Goal: Task Accomplishment & Management: Manage account settings

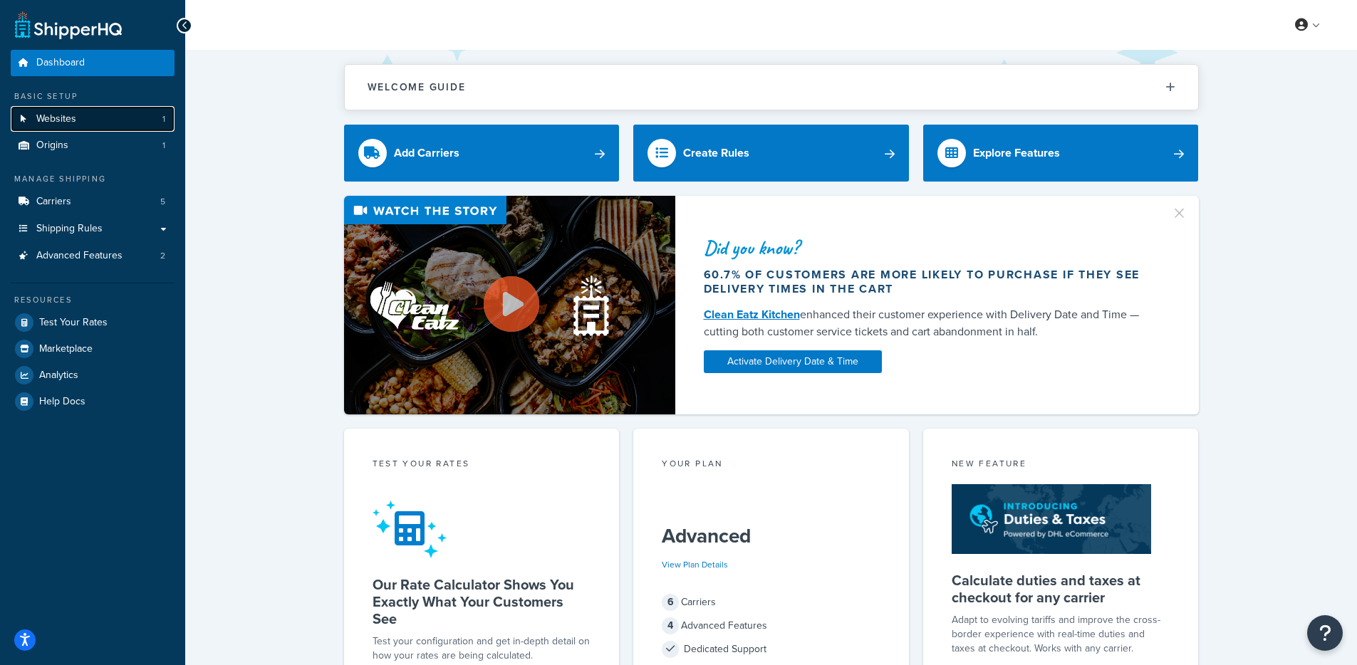
click at [77, 116] on link "Websites 1" at bounding box center [93, 119] width 164 height 26
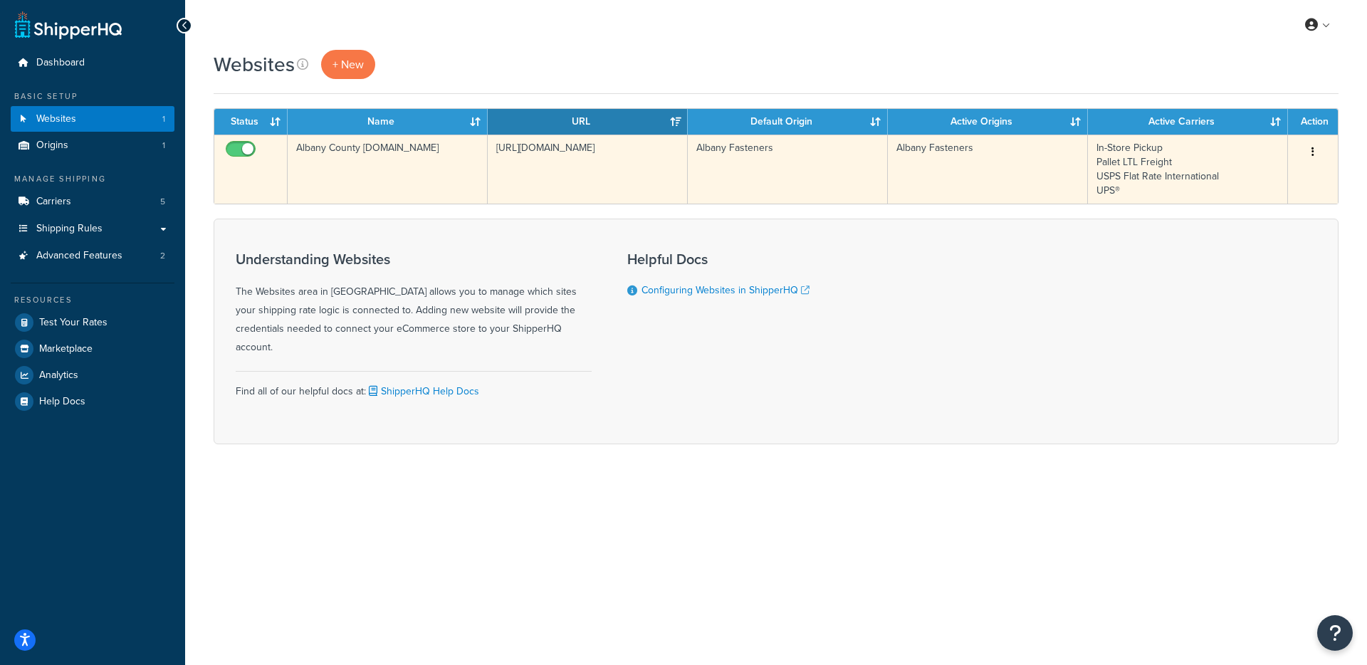
click at [565, 189] on td "https://www.albanycountyfasteners.com/" at bounding box center [588, 169] width 200 height 69
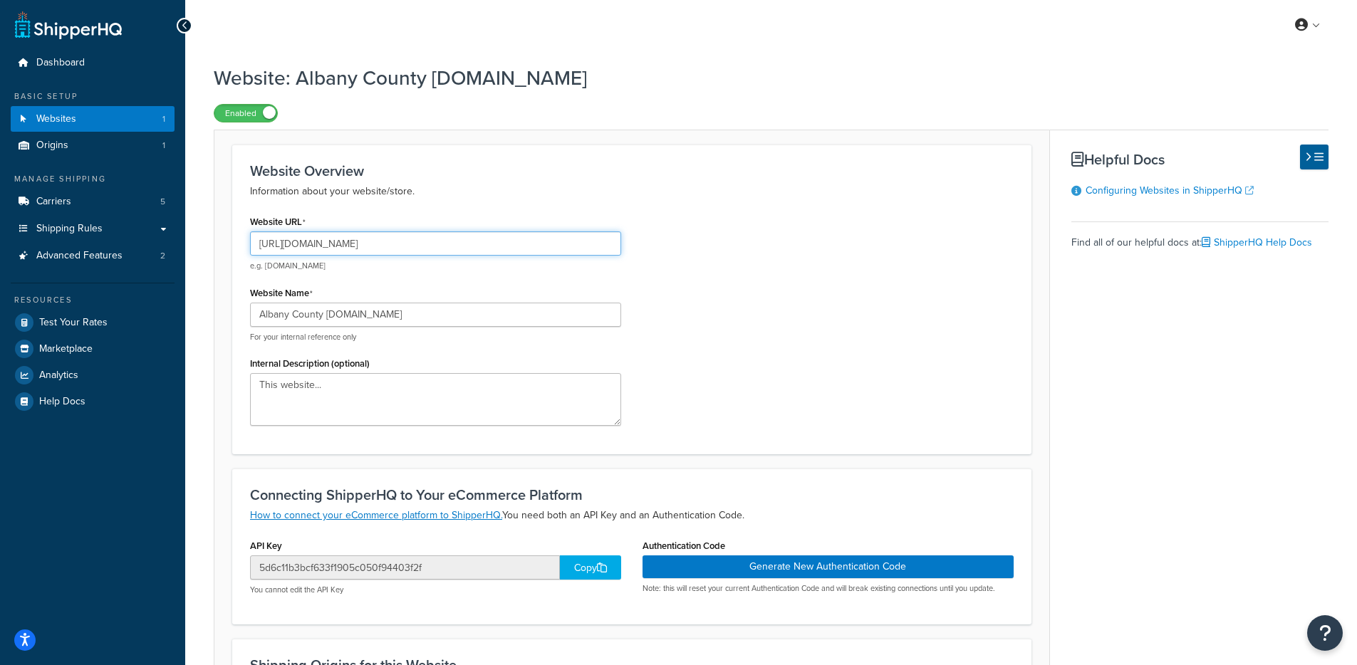
drag, startPoint x: 471, startPoint y: 246, endPoint x: 340, endPoint y: 255, distance: 131.4
click at [328, 251] on input "https://www.albanycountyfasteners.com/" at bounding box center [435, 243] width 371 height 24
click at [469, 244] on input "https://www.albanycountyfasteners.com/" at bounding box center [435, 243] width 371 height 24
drag, startPoint x: 428, startPoint y: 239, endPoint x: 313, endPoint y: 239, distance: 115.4
click at [312, 239] on input "[URL][DOMAIN_NAME]" at bounding box center [435, 243] width 371 height 24
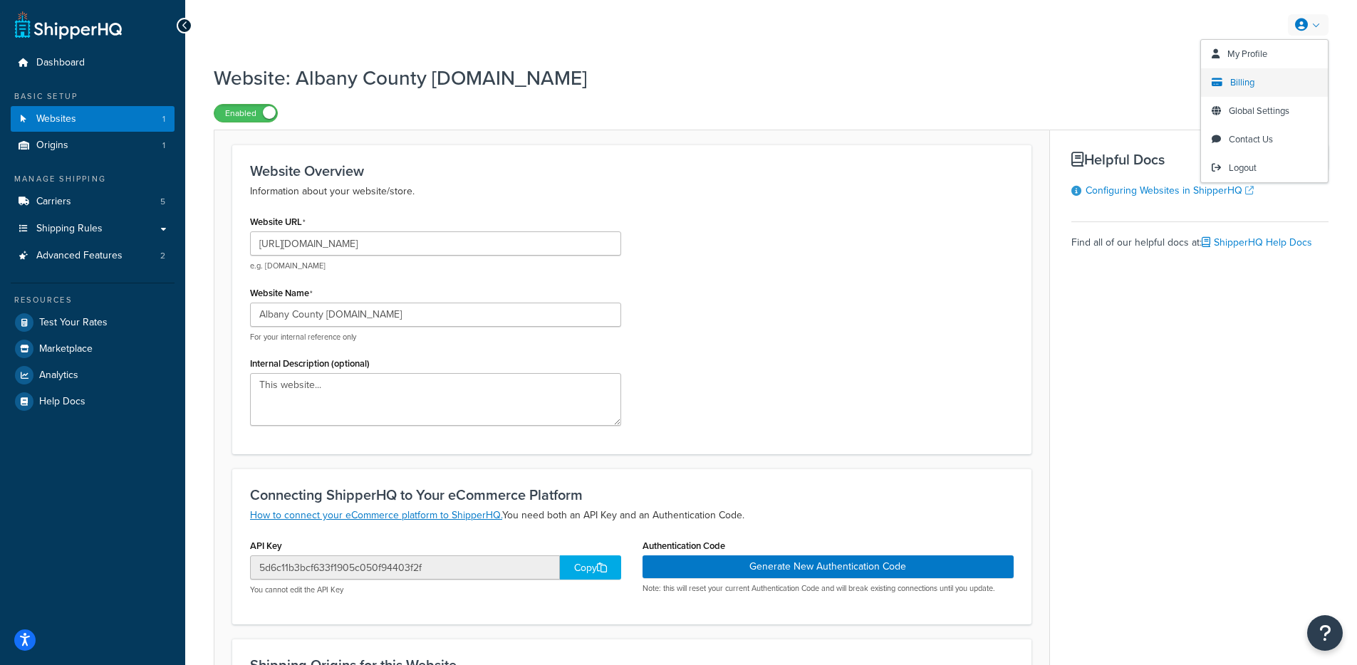
click at [1245, 93] on link "Billing" at bounding box center [1264, 82] width 127 height 28
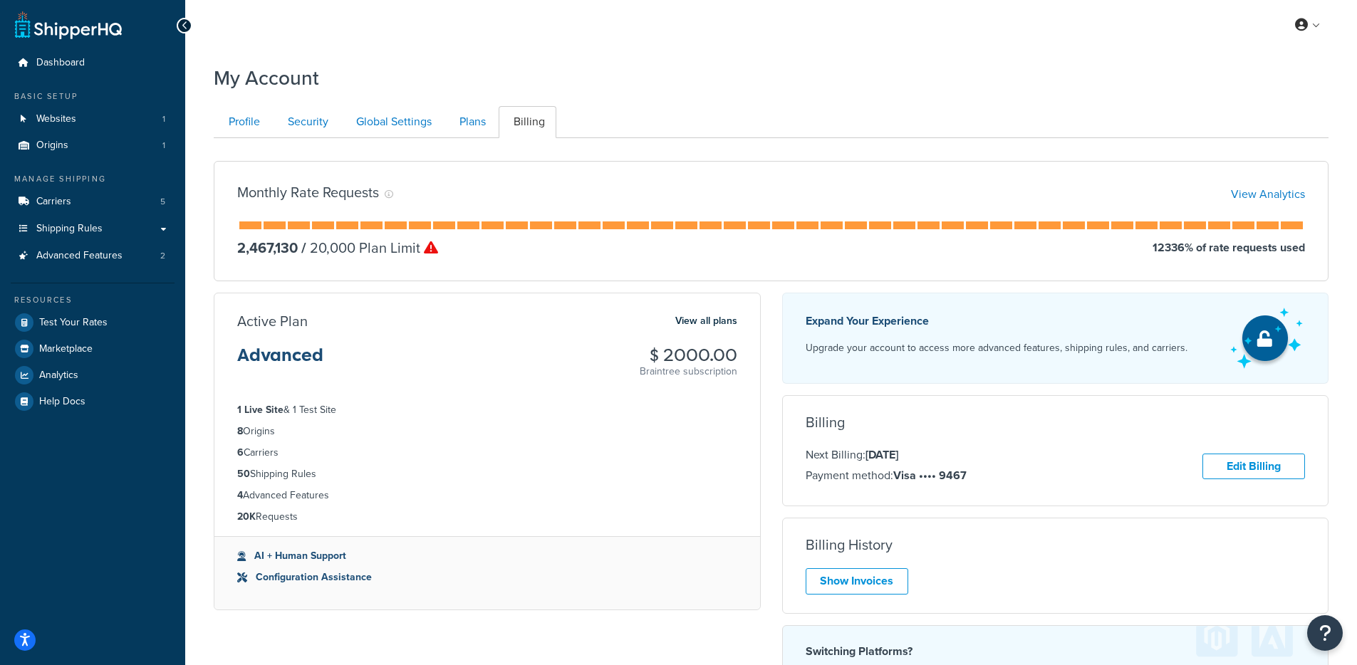
drag, startPoint x: 348, startPoint y: 408, endPoint x: 279, endPoint y: 412, distance: 69.2
click at [279, 412] on li "1 Live Site & 1 Test Site" at bounding box center [487, 410] width 500 height 16
drag, startPoint x: 474, startPoint y: 116, endPoint x: 507, endPoint y: 118, distance: 33.5
click at [474, 116] on link "Plans" at bounding box center [470, 122] width 53 height 32
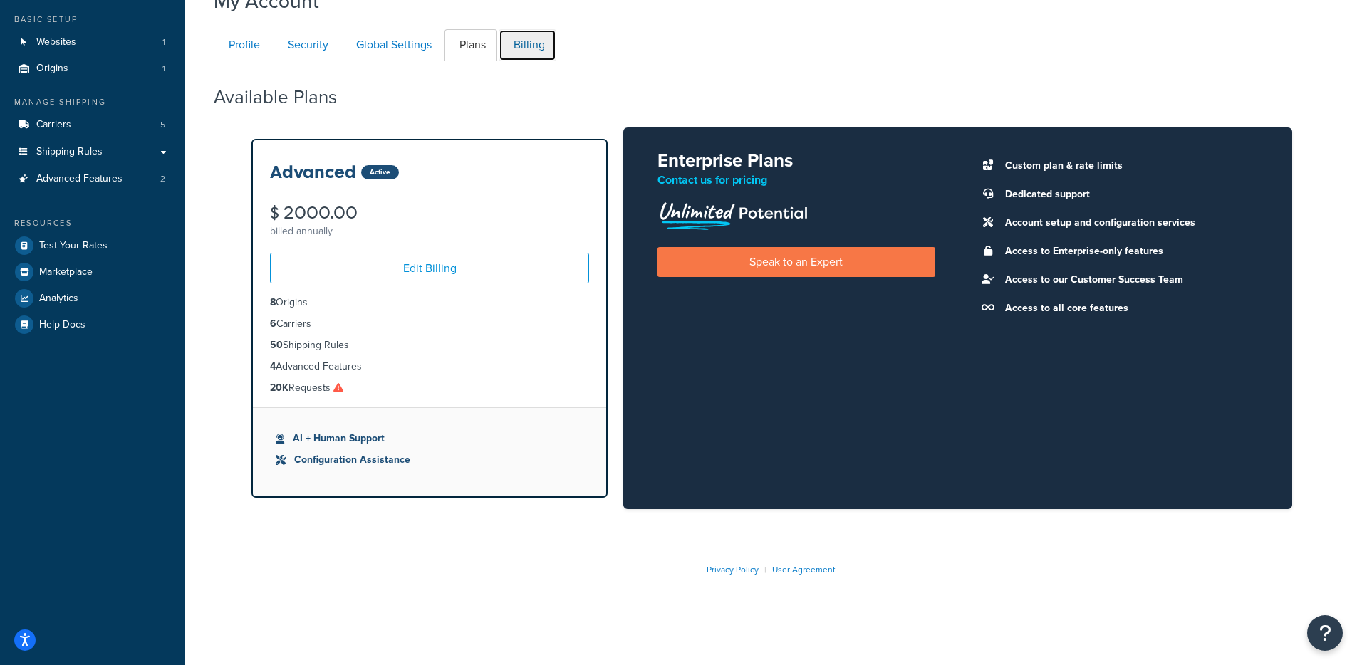
click at [512, 52] on link "Billing" at bounding box center [527, 45] width 58 height 32
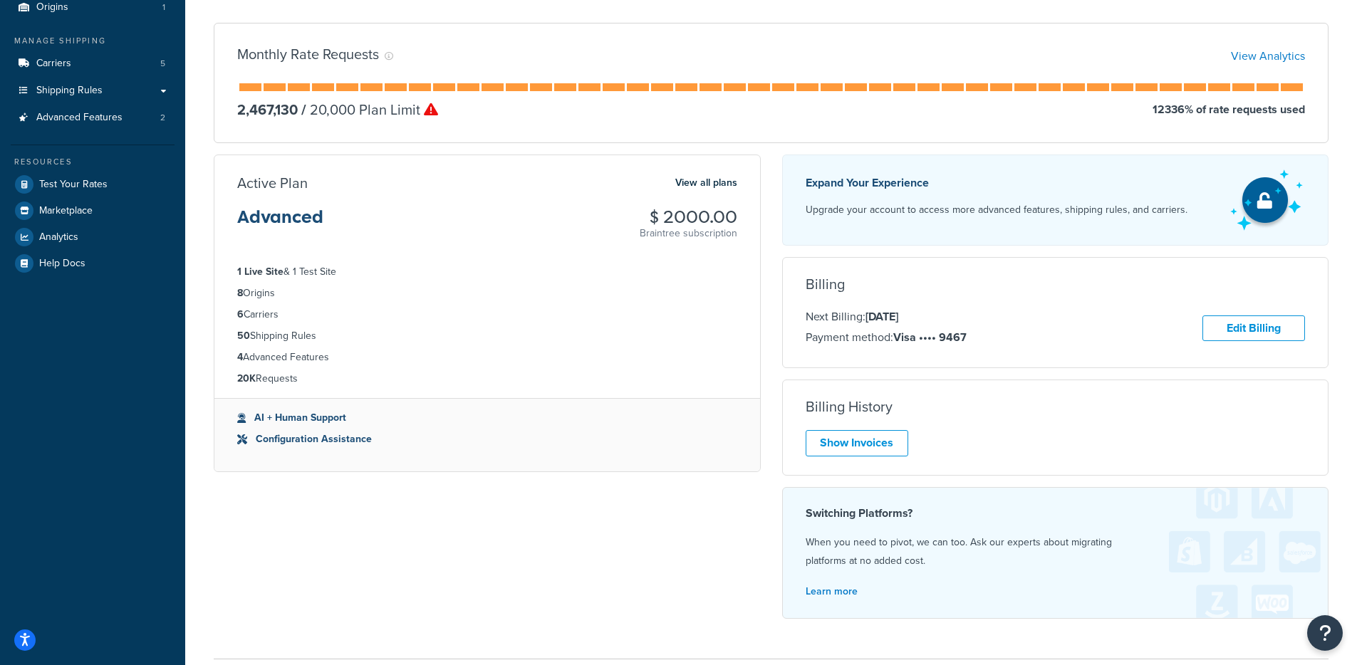
drag, startPoint x: 353, startPoint y: 322, endPoint x: 353, endPoint y: 309, distance: 12.8
click at [351, 322] on li "6 Carriers" at bounding box center [487, 315] width 500 height 16
drag, startPoint x: 305, startPoint y: 274, endPoint x: 293, endPoint y: 271, distance: 13.1
click at [293, 271] on ul "1 Live Site & 1 Test Site 8 Origins 6 Carriers 50 Shipping Rules 4 Advanced Fea…" at bounding box center [486, 325] width 545 height 145
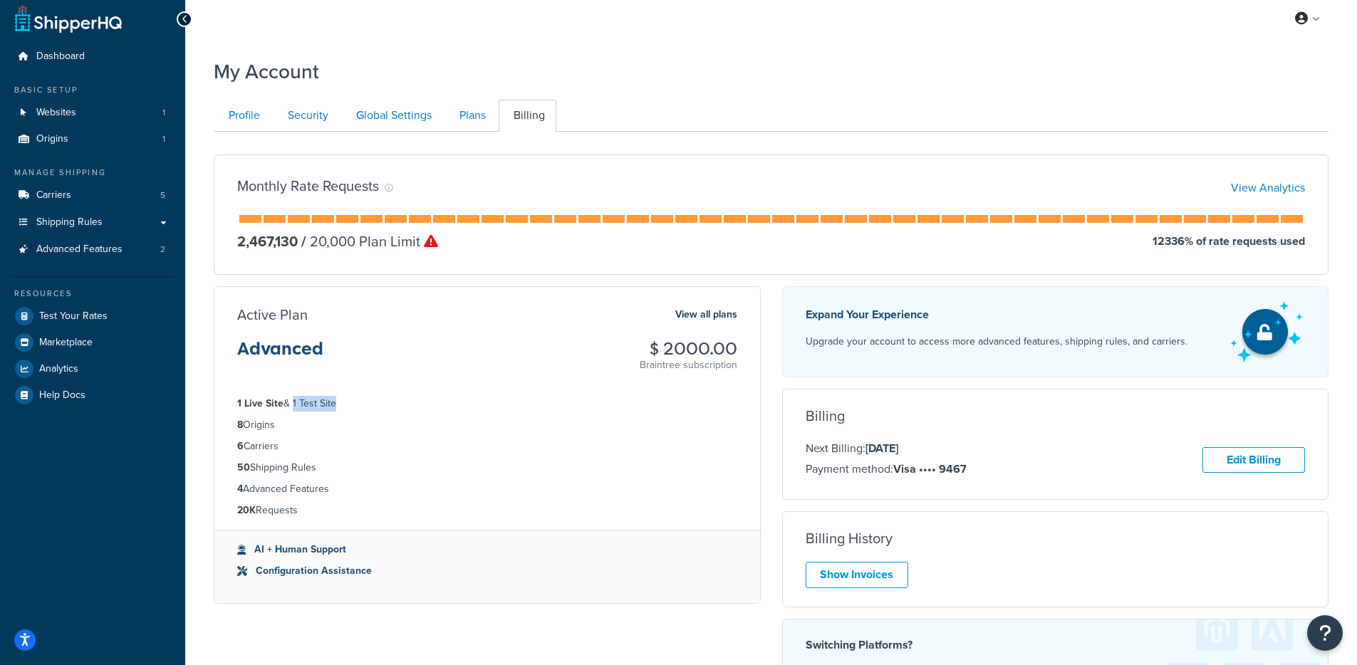
scroll to position [0, 0]
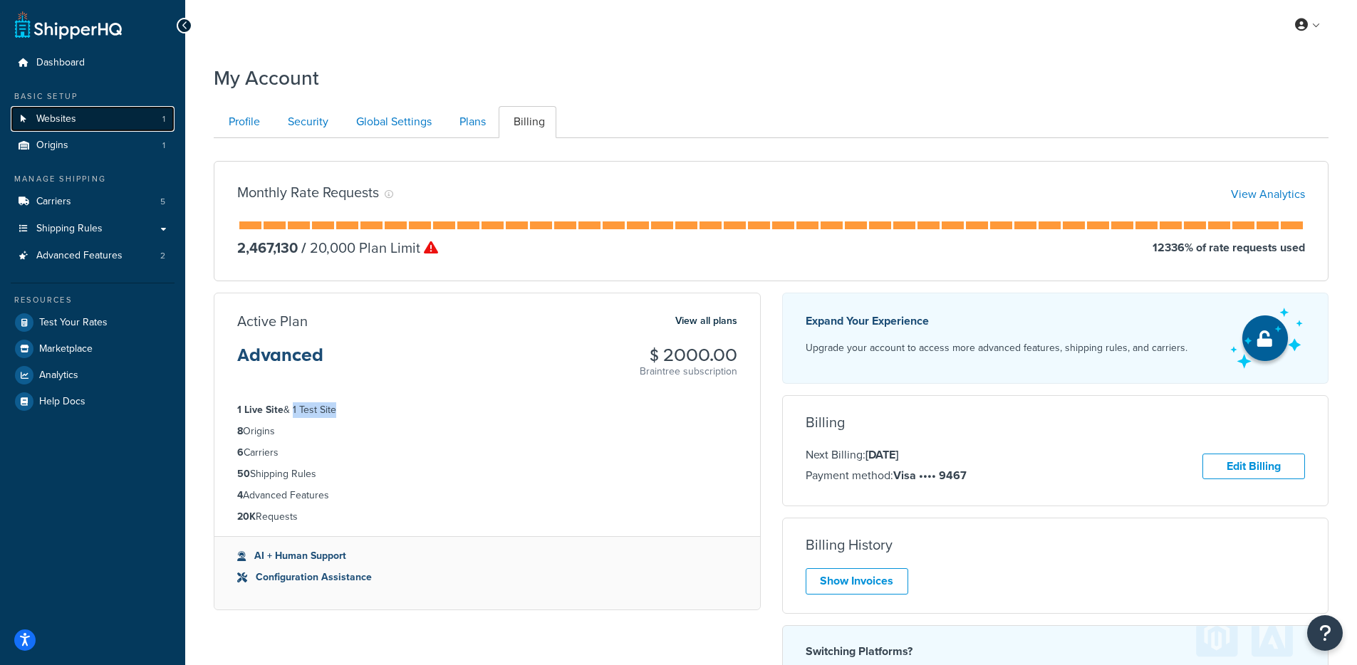
click at [120, 106] on link "Websites 1" at bounding box center [93, 119] width 164 height 26
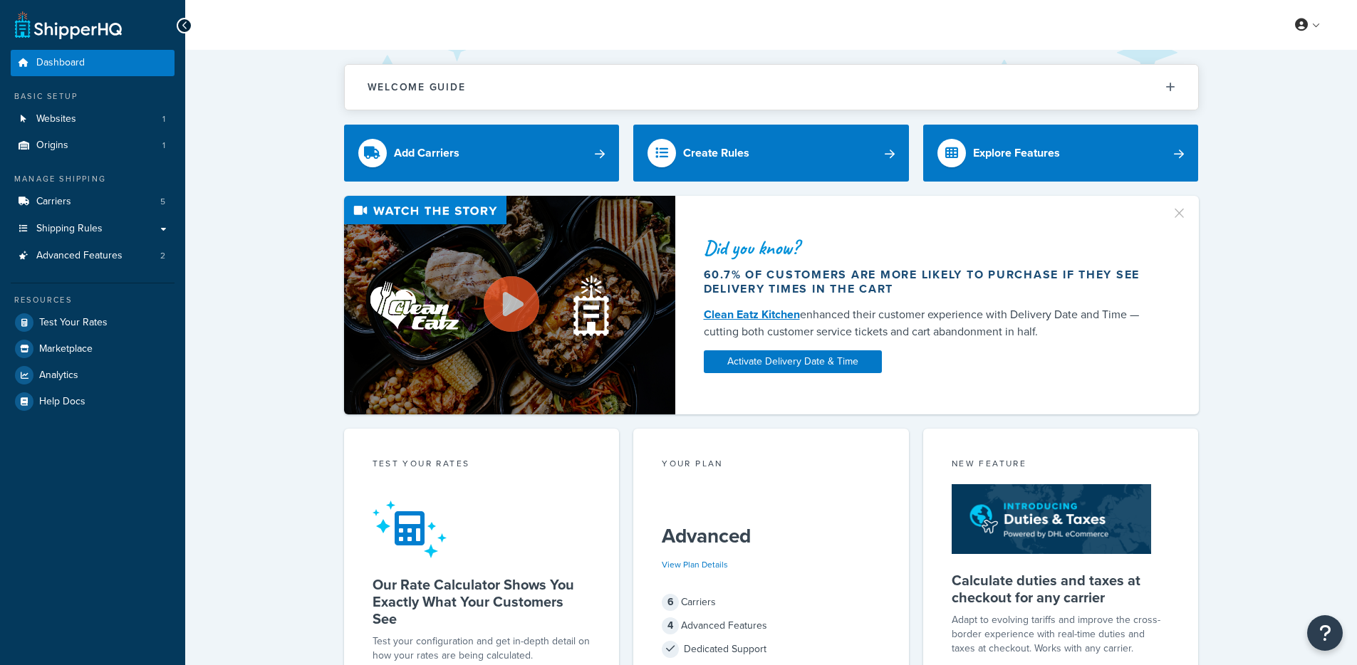
click at [404, 282] on img at bounding box center [509, 305] width 331 height 219
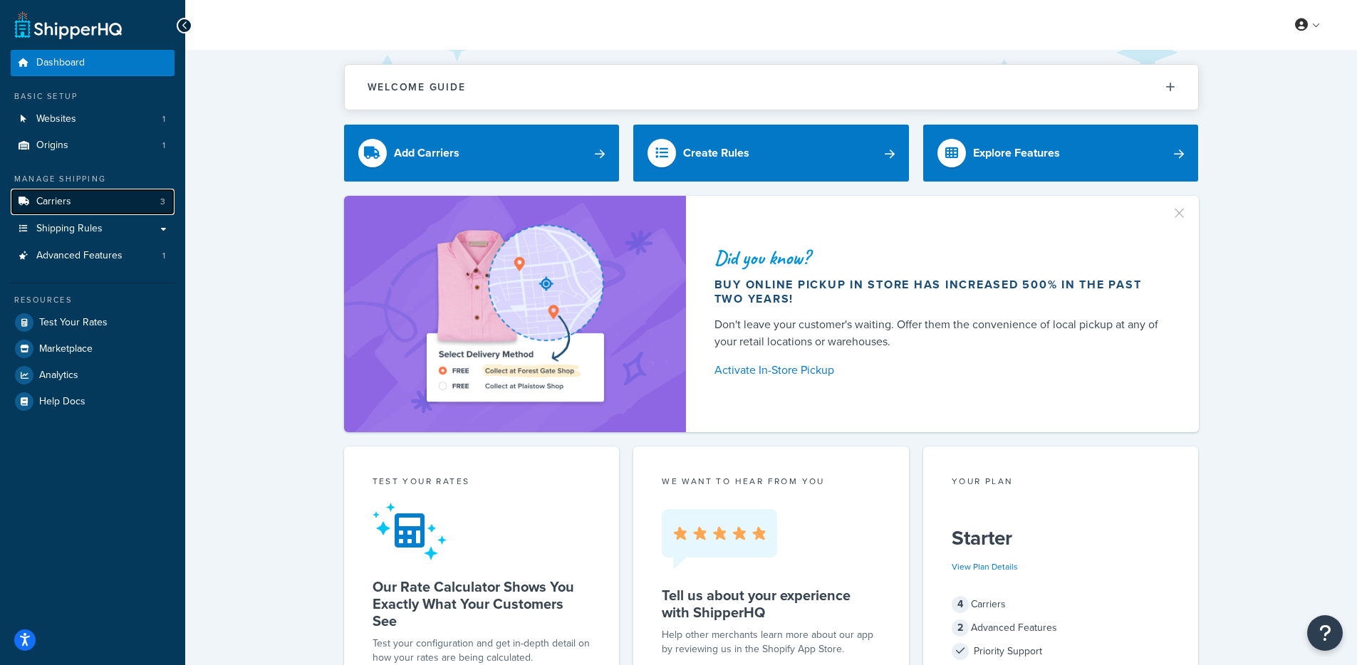
click at [74, 207] on link "Carriers 3" at bounding box center [93, 202] width 164 height 26
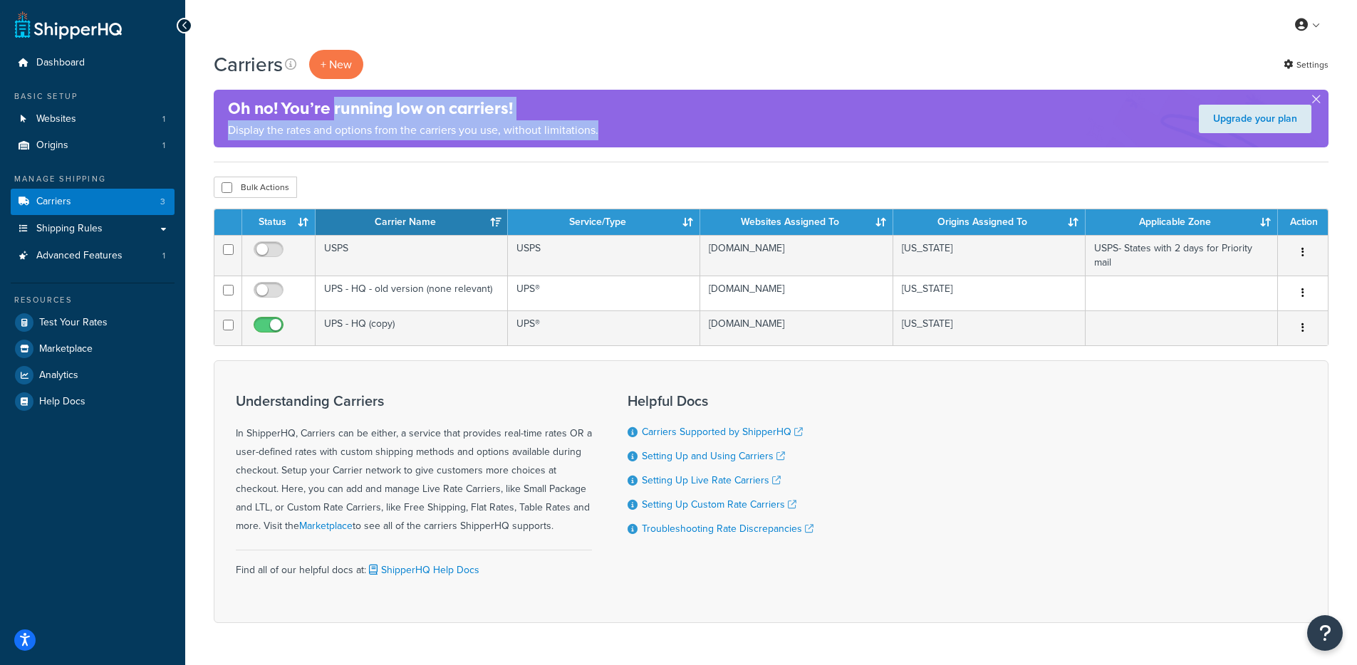
drag, startPoint x: 597, startPoint y: 137, endPoint x: 335, endPoint y: 105, distance: 263.9
click at [335, 105] on div "Oh no! You’re running low on carriers! Display the rates and options from the c…" at bounding box center [413, 119] width 370 height 58
click at [335, 105] on h4 "Oh no! You’re running low on carriers!" at bounding box center [413, 108] width 370 height 23
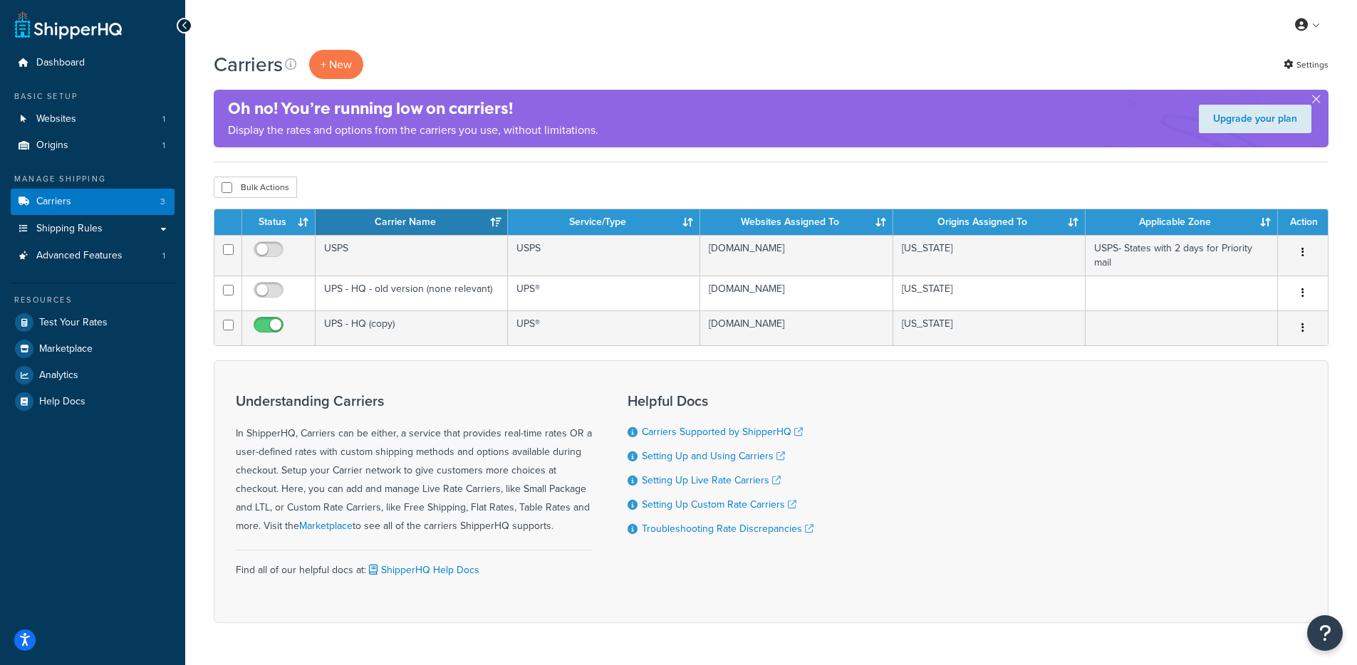
drag, startPoint x: 286, startPoint y: 108, endPoint x: 501, endPoint y: 109, distance: 215.8
click at [491, 110] on h4 "Oh no! You’re running low on carriers!" at bounding box center [413, 108] width 370 height 23
drag, startPoint x: 510, startPoint y: 108, endPoint x: 285, endPoint y: 101, distance: 225.1
click at [285, 101] on h4 "Oh no! You’re running low on carriers!" at bounding box center [413, 108] width 370 height 23
click at [288, 103] on h4 "Oh no! You’re running low on carriers!" at bounding box center [413, 108] width 370 height 23
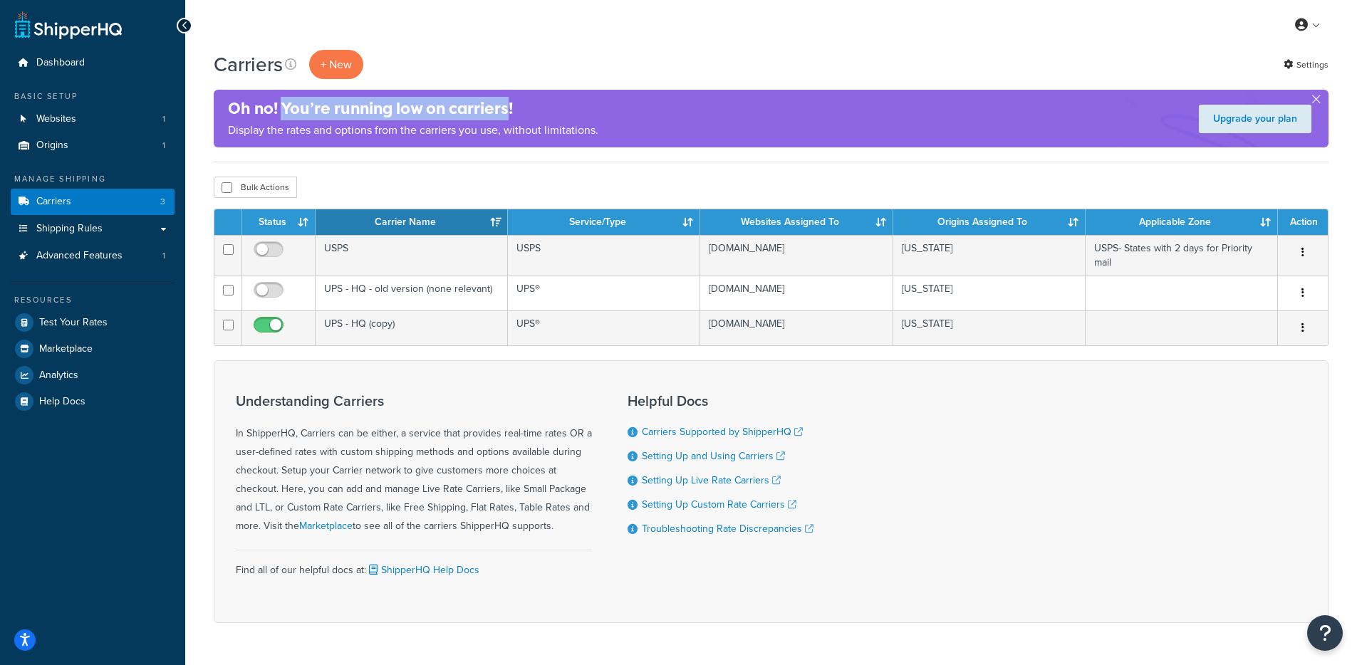
drag, startPoint x: 282, startPoint y: 104, endPoint x: 511, endPoint y: 103, distance: 228.6
click at [511, 103] on h4 "Oh no! You’re running low on carriers!" at bounding box center [413, 108] width 370 height 23
click at [672, 70] on div "Carriers + New Settings" at bounding box center [771, 64] width 1114 height 29
click at [703, 142] on div "Oh no! You’re running low on carriers! Display the rates and options from the c…" at bounding box center [771, 119] width 1114 height 58
drag, startPoint x: 607, startPoint y: 125, endPoint x: 344, endPoint y: 103, distance: 263.7
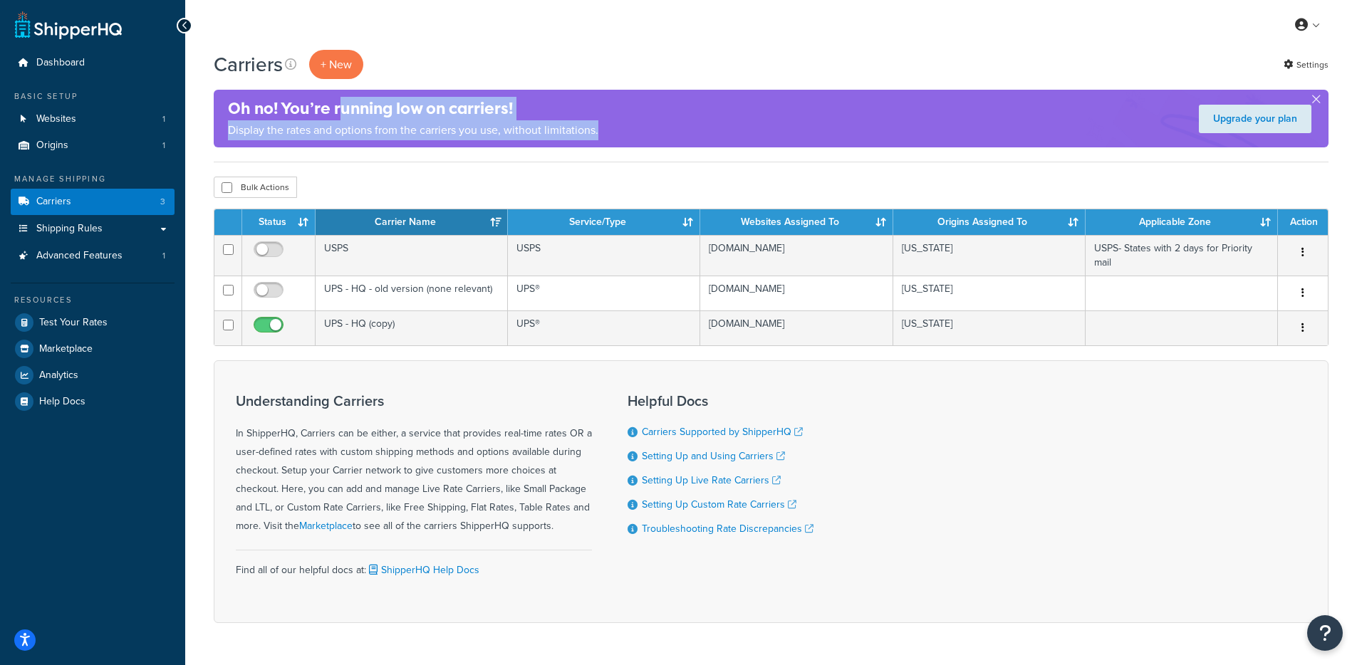
click at [343, 100] on div "Oh no! You’re running low on carriers! Display the rates and options from the c…" at bounding box center [771, 119] width 1114 height 58
click at [357, 107] on h4 "Oh no! You’re running low on carriers!" at bounding box center [413, 108] width 370 height 23
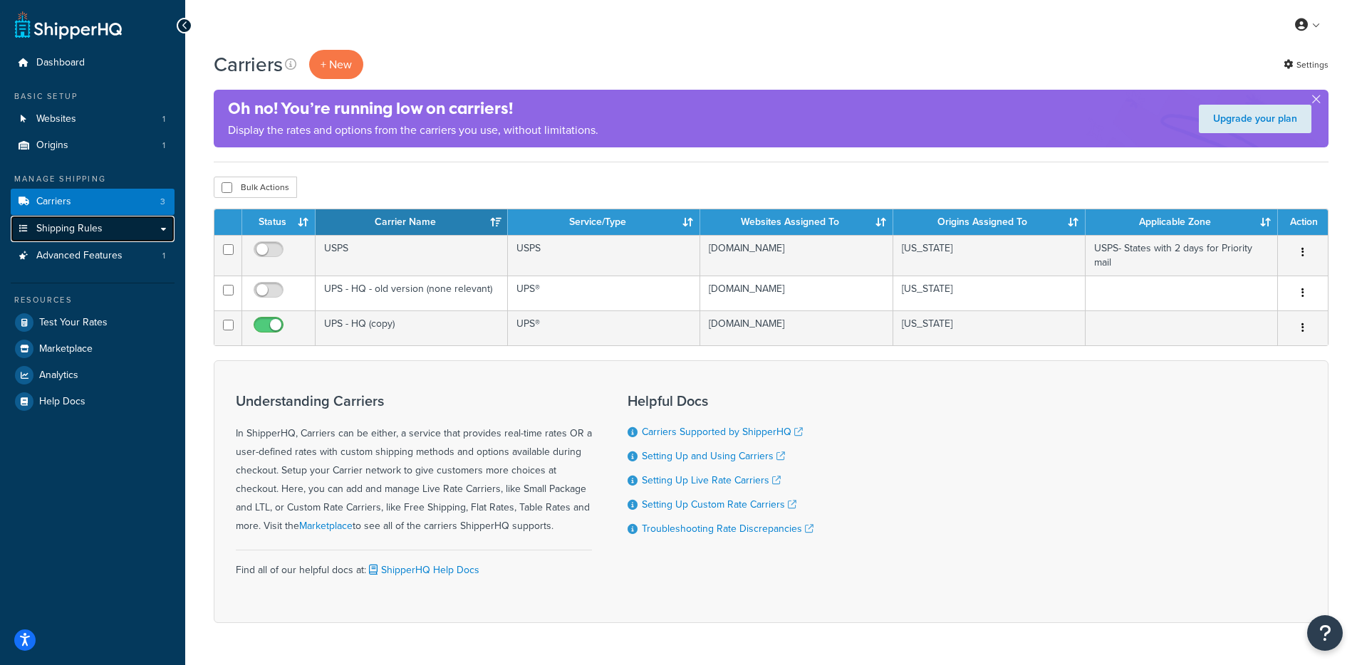
click at [97, 223] on span "Shipping Rules" at bounding box center [69, 229] width 66 height 12
click at [102, 205] on link "Carriers 3" at bounding box center [93, 202] width 164 height 26
click at [96, 142] on link "Origins 1" at bounding box center [93, 145] width 164 height 26
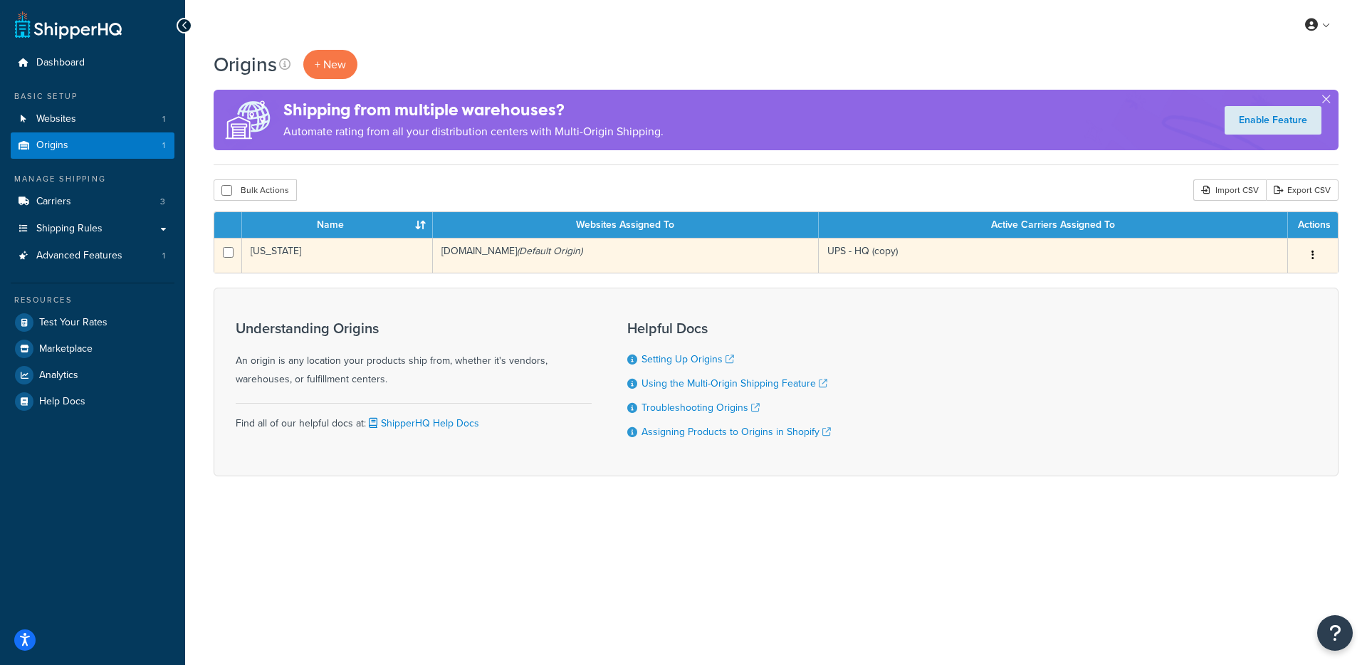
click at [484, 259] on td "[DOMAIN_NAME] (Default Origin)" at bounding box center [626, 255] width 386 height 35
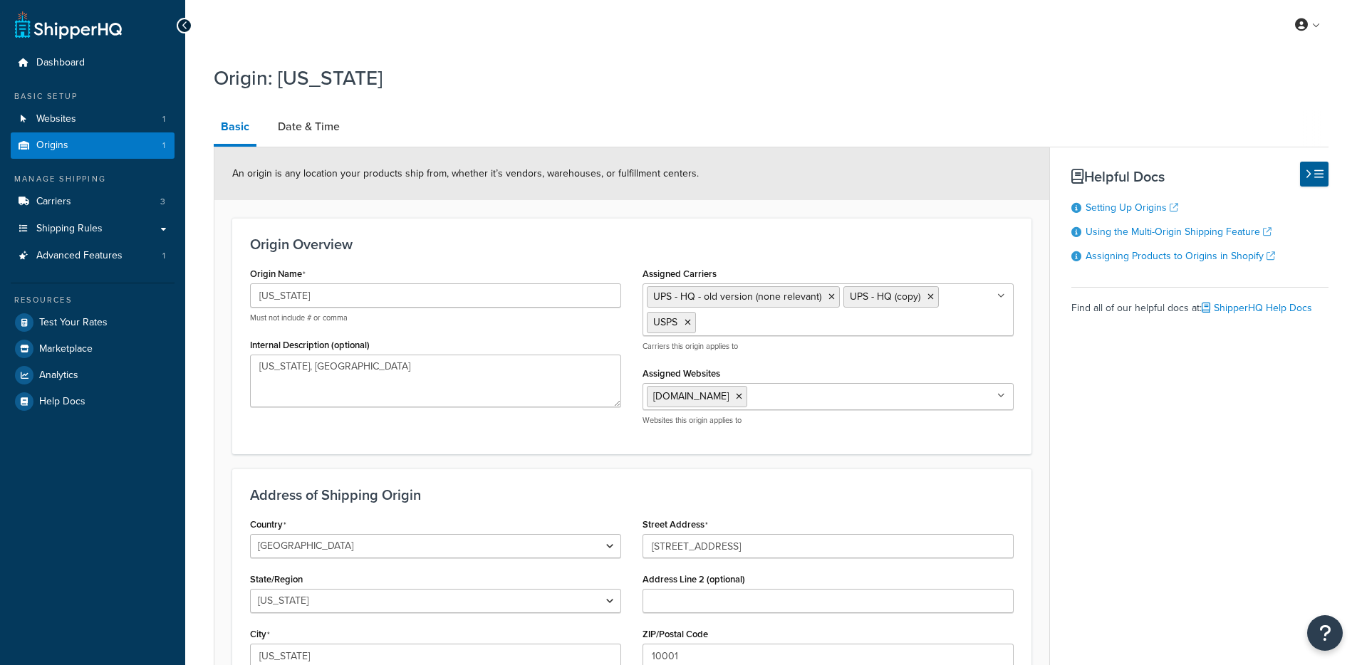
select select "32"
click at [328, 132] on link "Date & Time" at bounding box center [309, 127] width 76 height 34
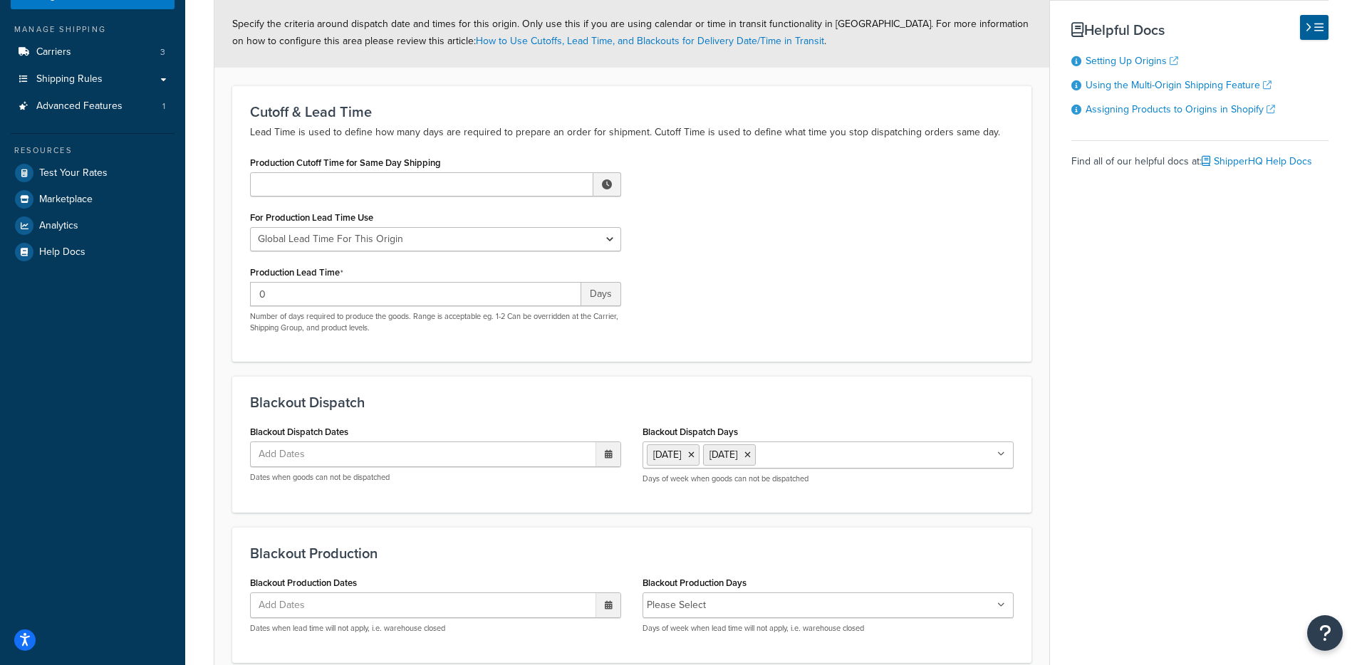
scroll to position [278, 0]
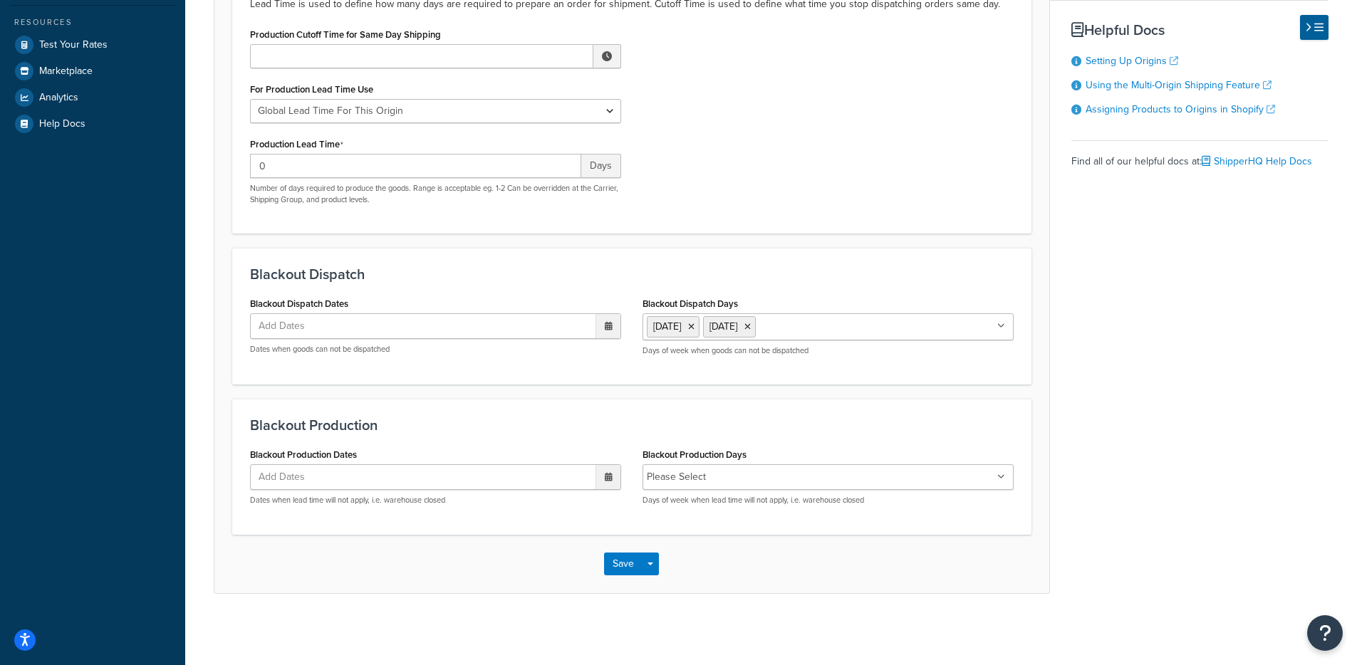
click at [757, 479] on input "Blackout Production Days" at bounding box center [773, 477] width 126 height 16
click at [436, 486] on ul "Add Dates" at bounding box center [435, 477] width 371 height 26
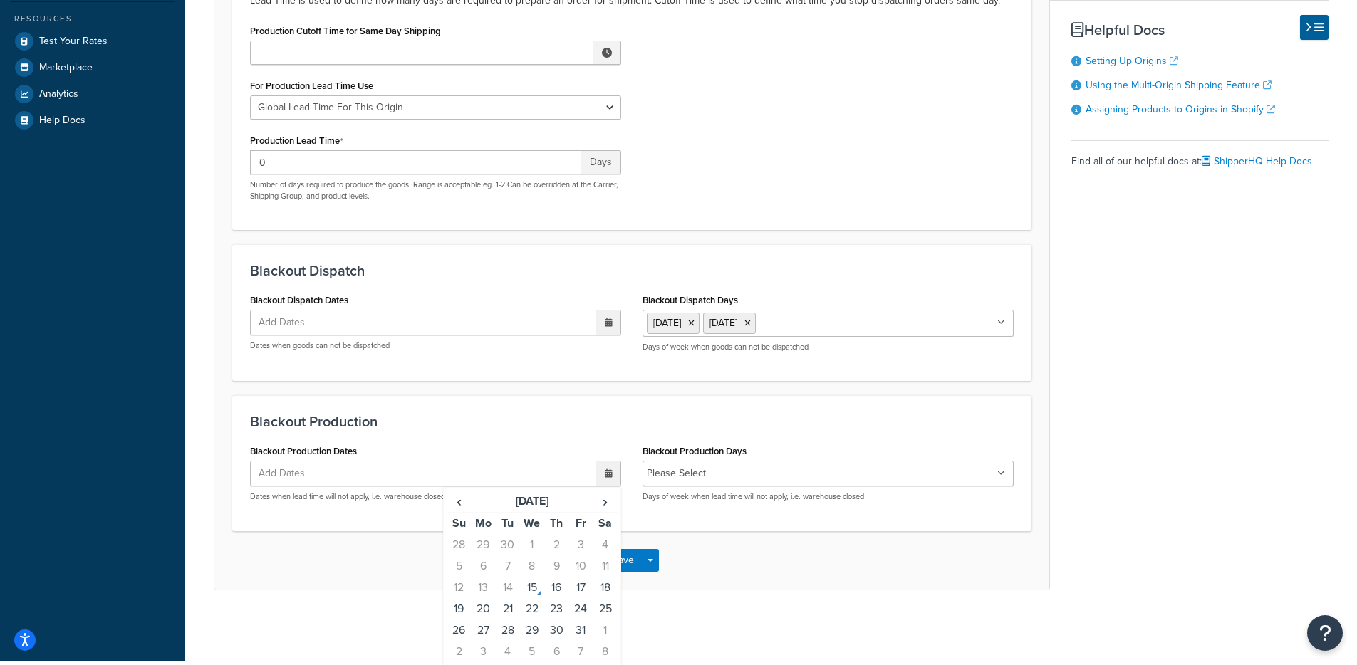
click at [614, 474] on div at bounding box center [607, 473] width 25 height 24
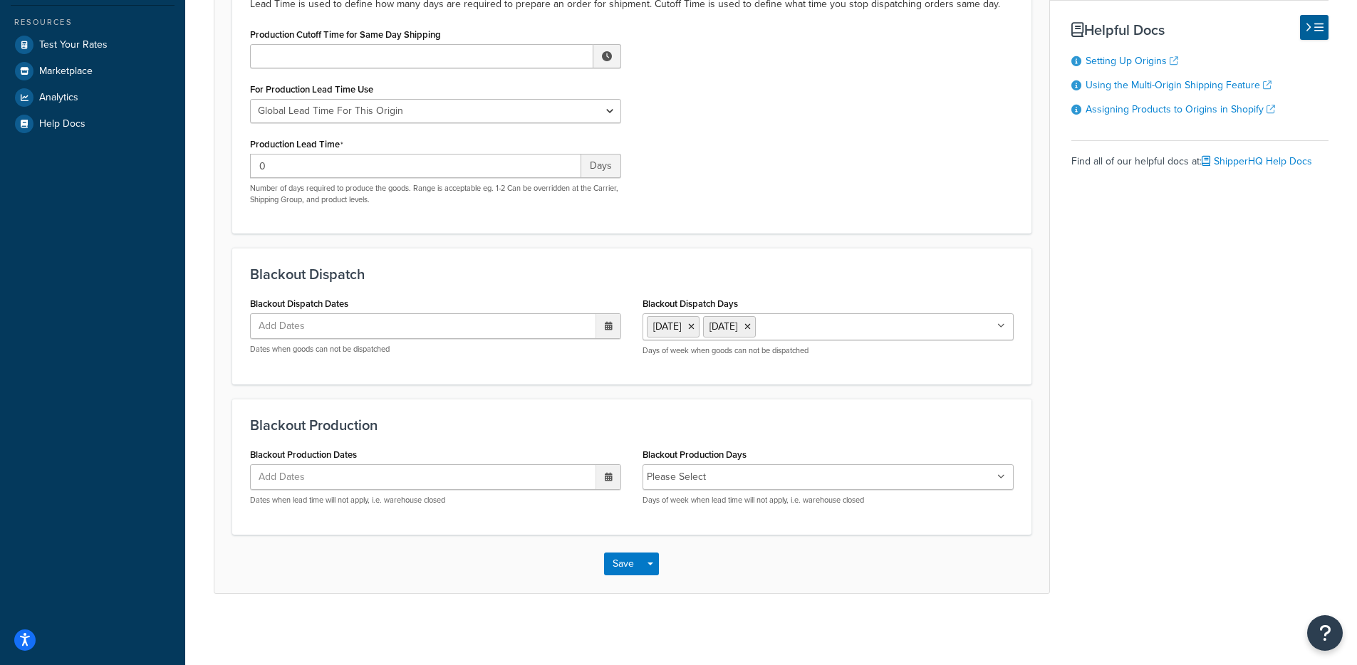
click at [610, 476] on icon at bounding box center [609, 477] width 8 height 9
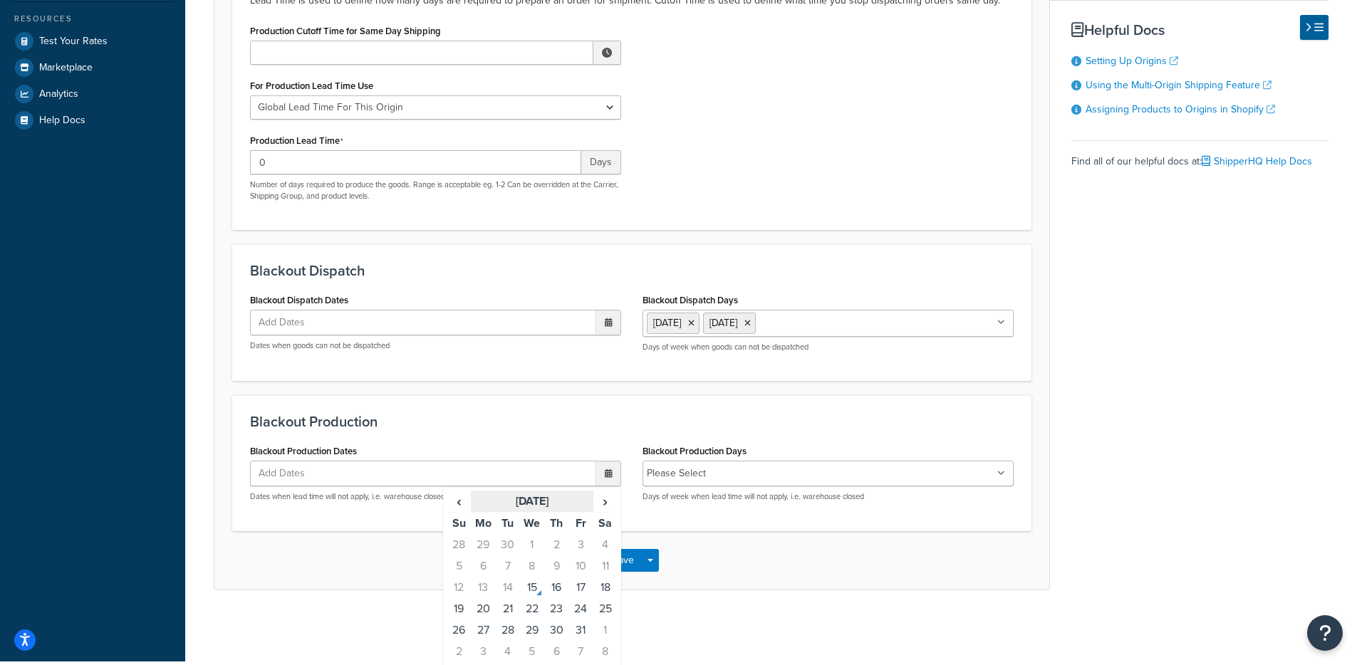
scroll to position [283, 0]
click at [528, 592] on td "15" at bounding box center [532, 586] width 24 height 21
click at [550, 590] on td "16" at bounding box center [556, 587] width 24 height 21
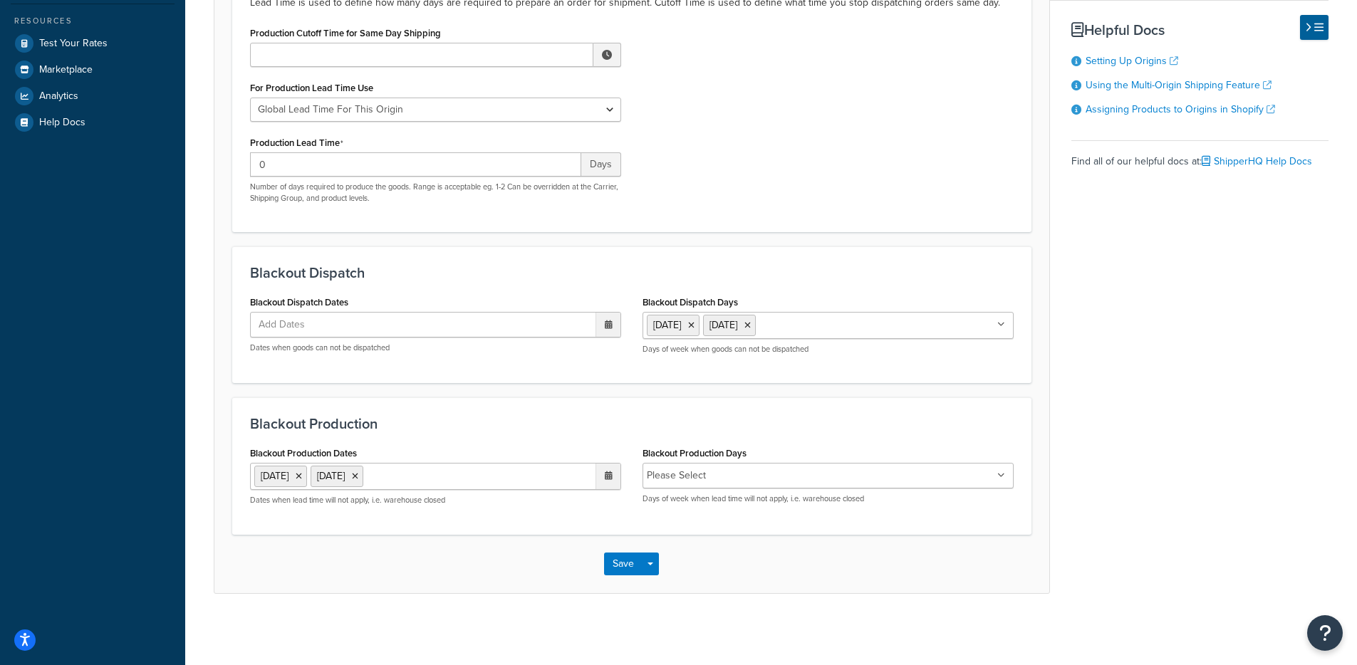
scroll to position [280, 0]
click at [532, 404] on div "Blackout Production Blackout Production Dates 15 Oct 2025 16 Oct 2025 ‹ October…" at bounding box center [631, 465] width 799 height 137
click at [611, 326] on icon at bounding box center [609, 324] width 8 height 9
click at [544, 461] on td "23" at bounding box center [556, 459] width 24 height 21
click at [533, 461] on td "22" at bounding box center [532, 461] width 24 height 21
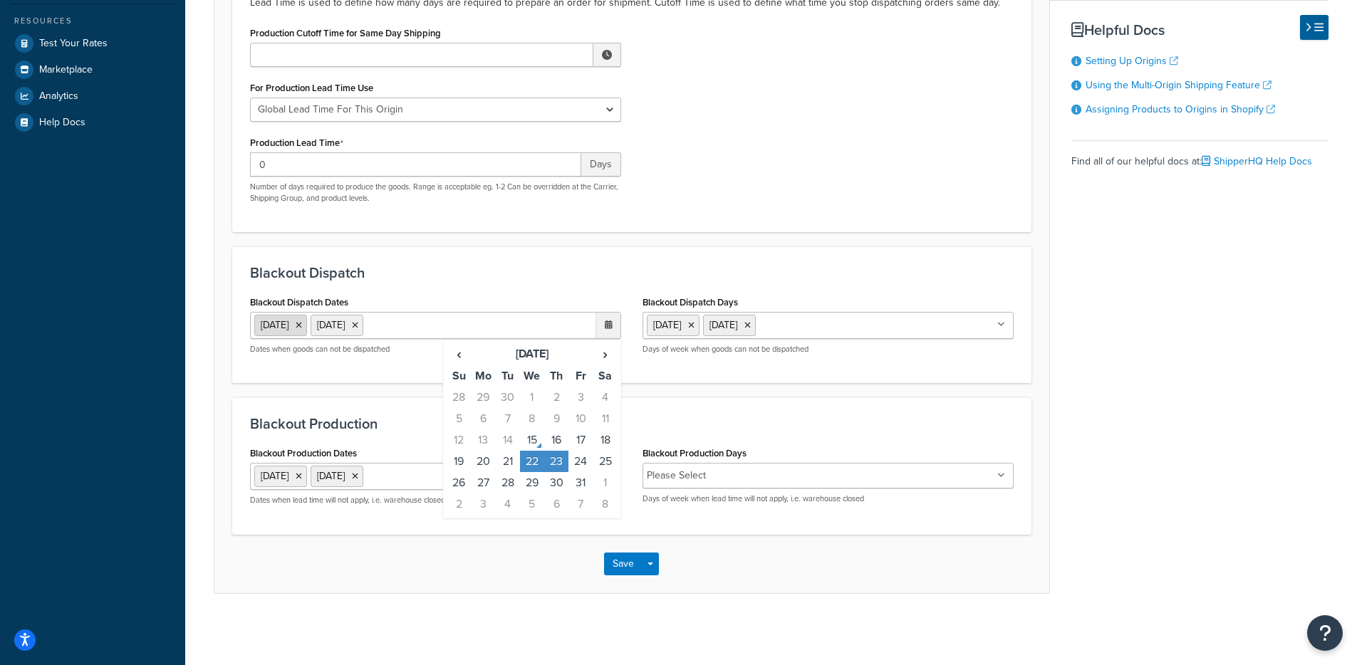
click at [302, 326] on icon at bounding box center [299, 325] width 6 height 9
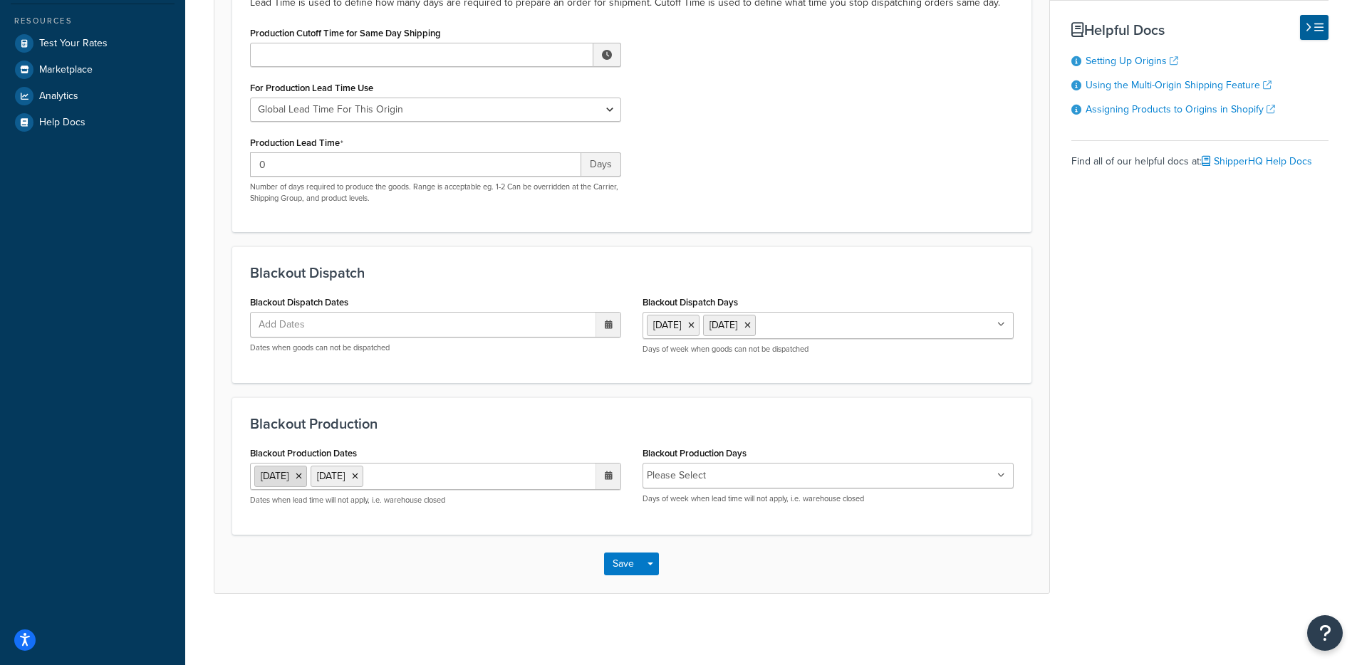
click at [302, 474] on icon at bounding box center [299, 476] width 6 height 9
click at [302, 478] on icon at bounding box center [299, 476] width 6 height 9
click at [606, 402] on div "Blackout Production Blackout Production Dates Add Dates ‹ October 2025 › Su Mo …" at bounding box center [631, 466] width 799 height 135
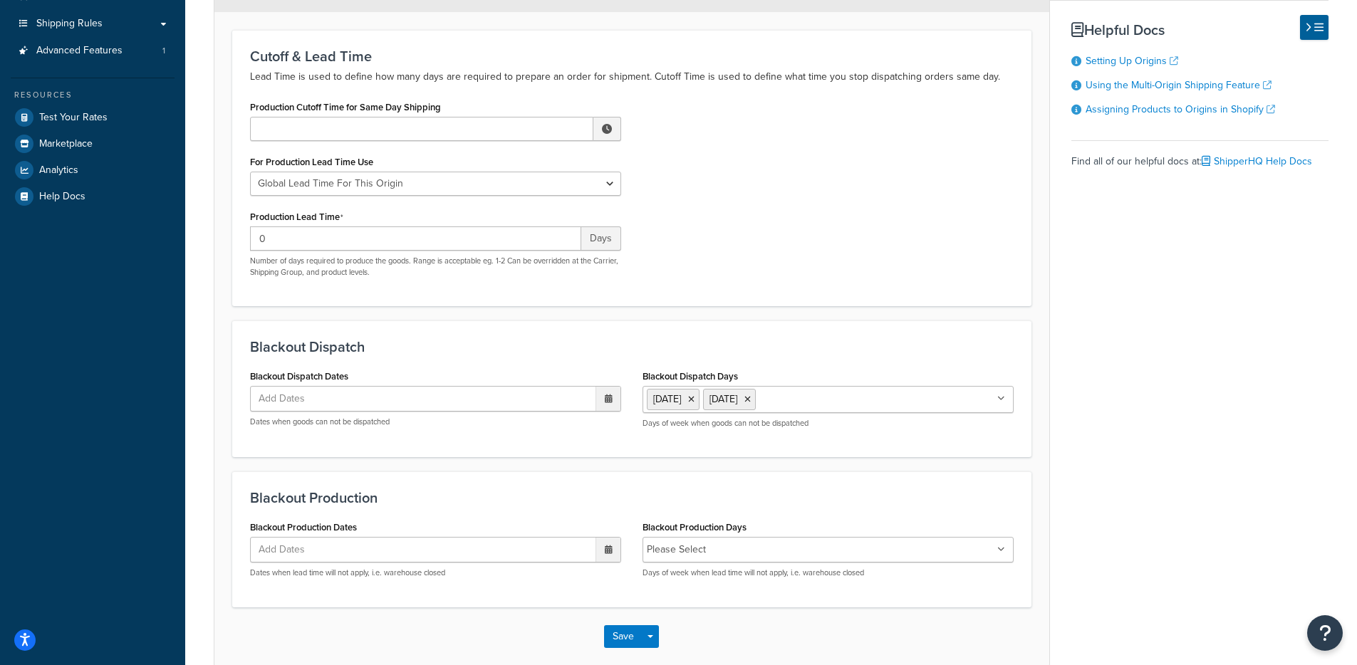
scroll to position [212, 0]
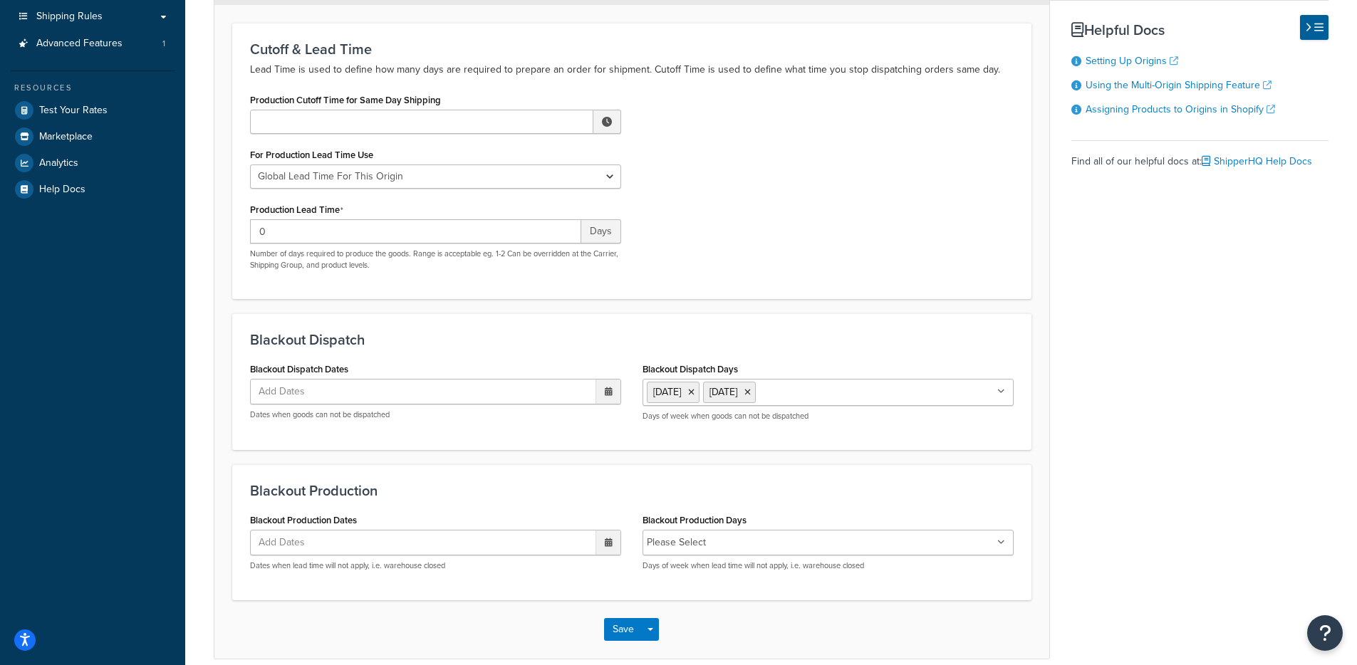
click at [597, 545] on div at bounding box center [607, 543] width 25 height 24
click at [610, 545] on icon at bounding box center [609, 542] width 8 height 9
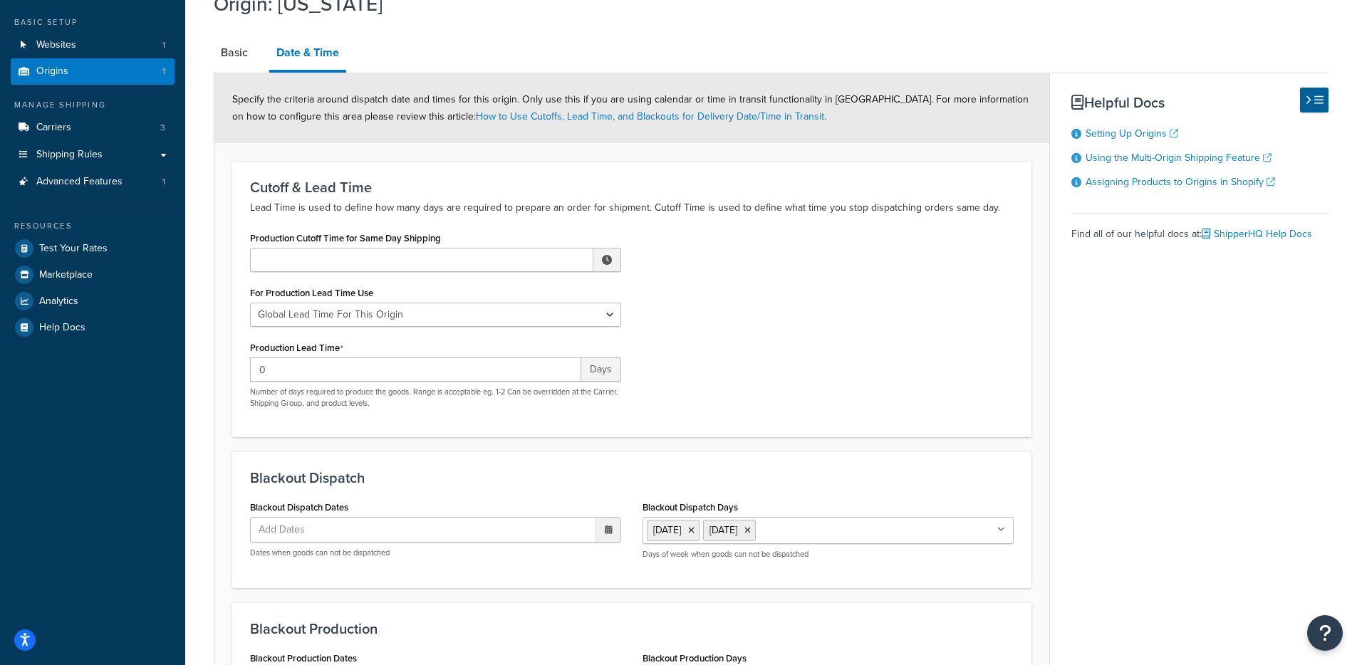
scroll to position [0, 0]
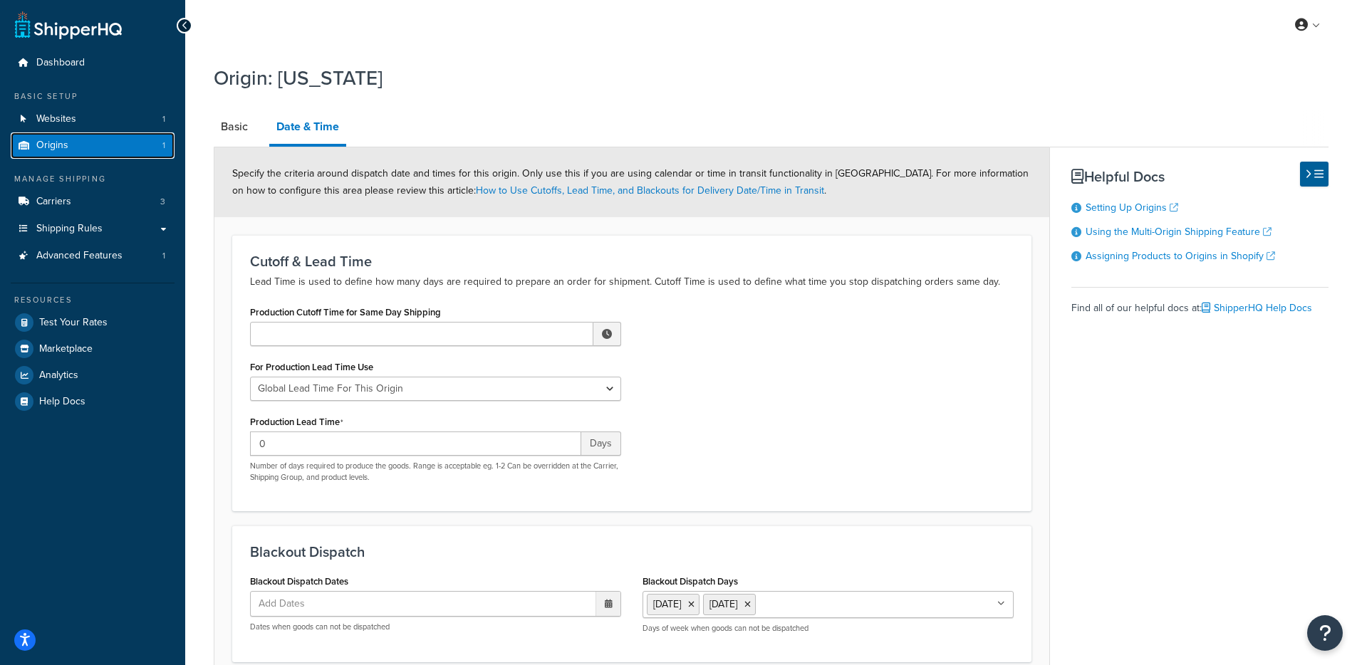
click at [72, 139] on link "Origins 1" at bounding box center [93, 145] width 164 height 26
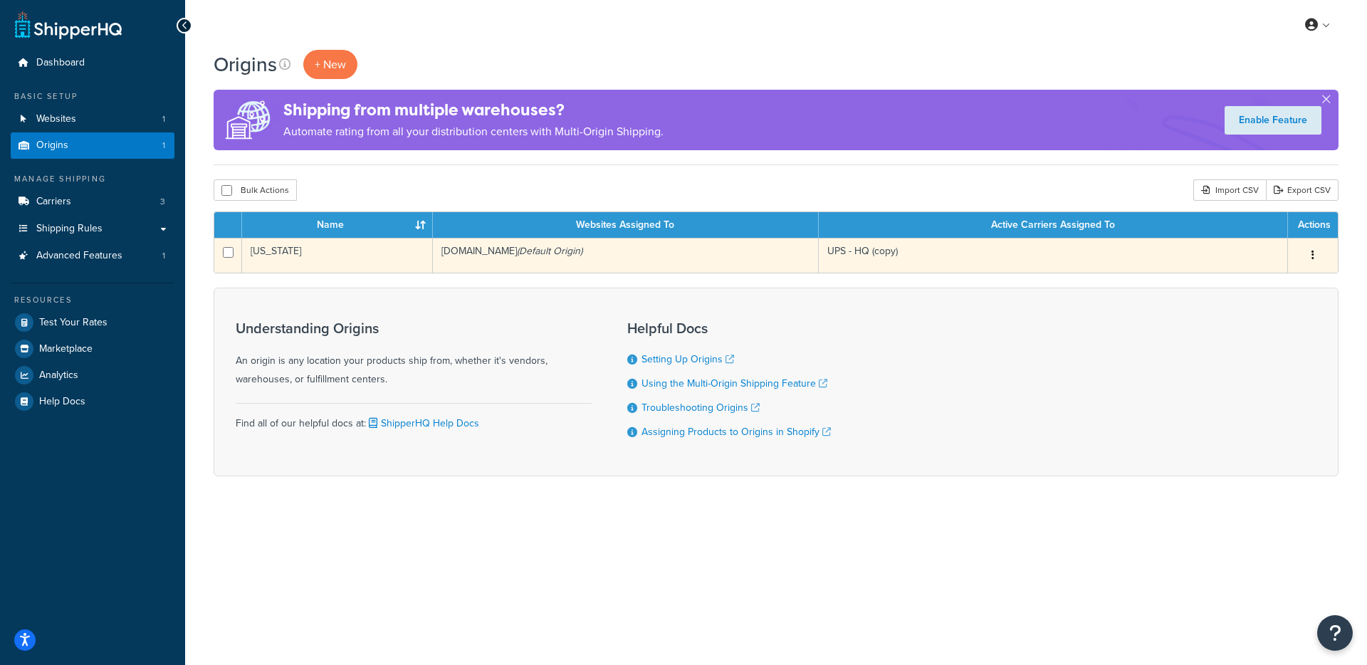
click at [559, 254] on td "[DOMAIN_NAME] (Default Origin)" at bounding box center [626, 255] width 386 height 35
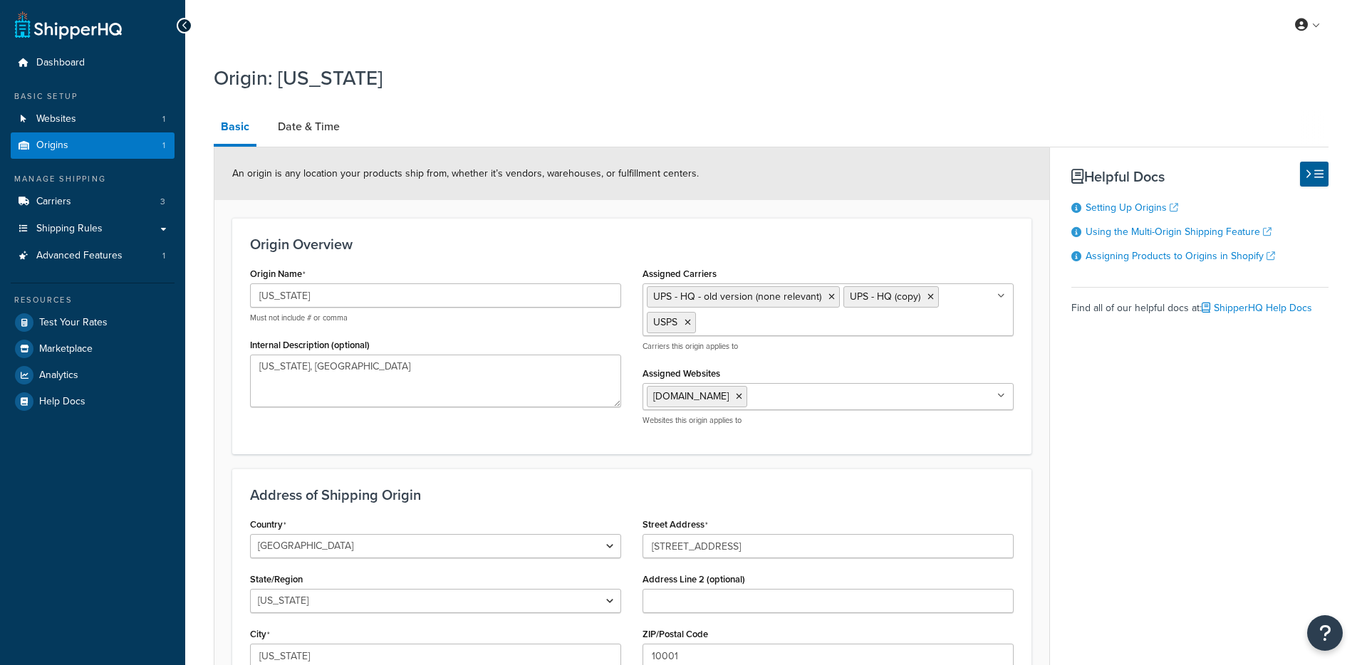
select select "32"
click at [307, 119] on link "Date & Time" at bounding box center [309, 127] width 76 height 34
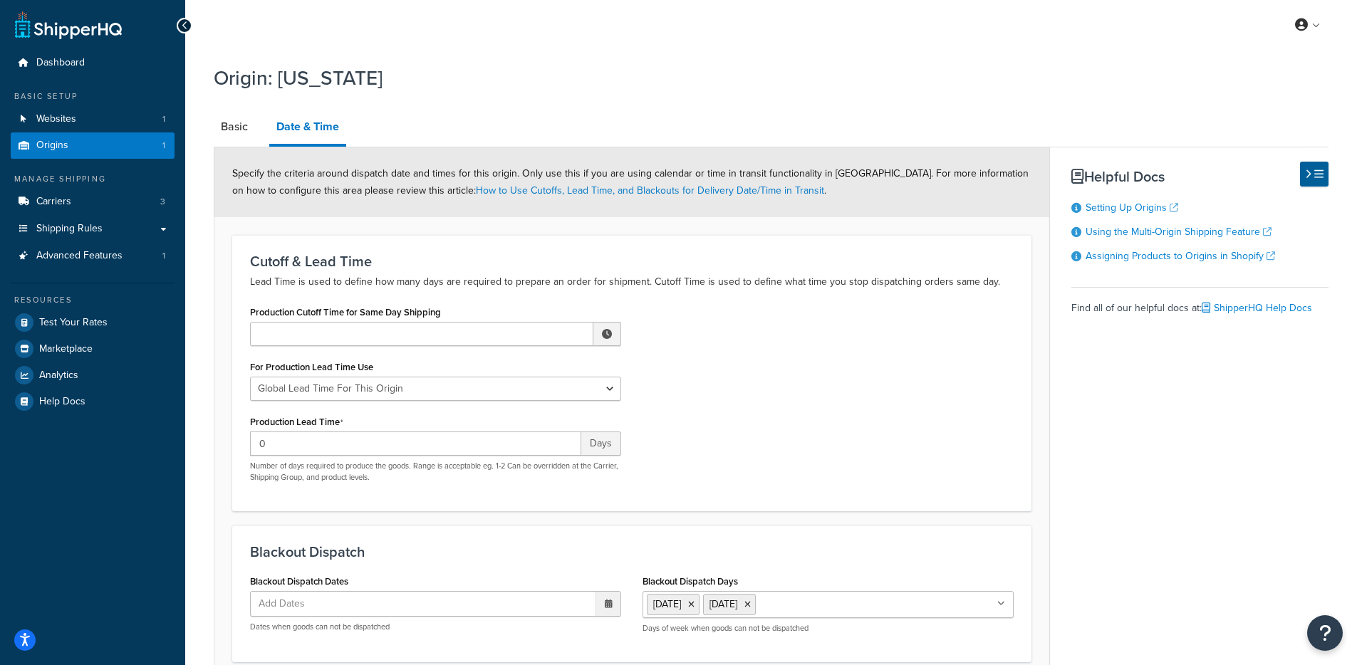
scroll to position [278, 0]
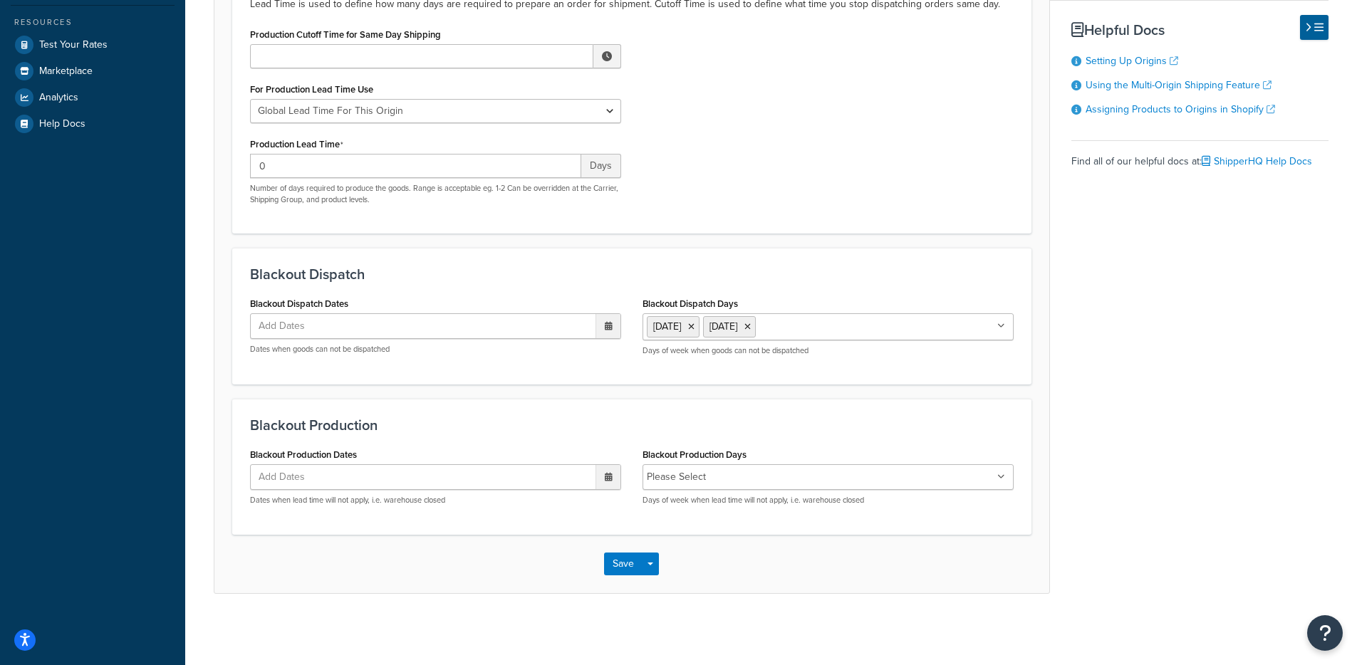
click at [607, 486] on div at bounding box center [607, 477] width 25 height 24
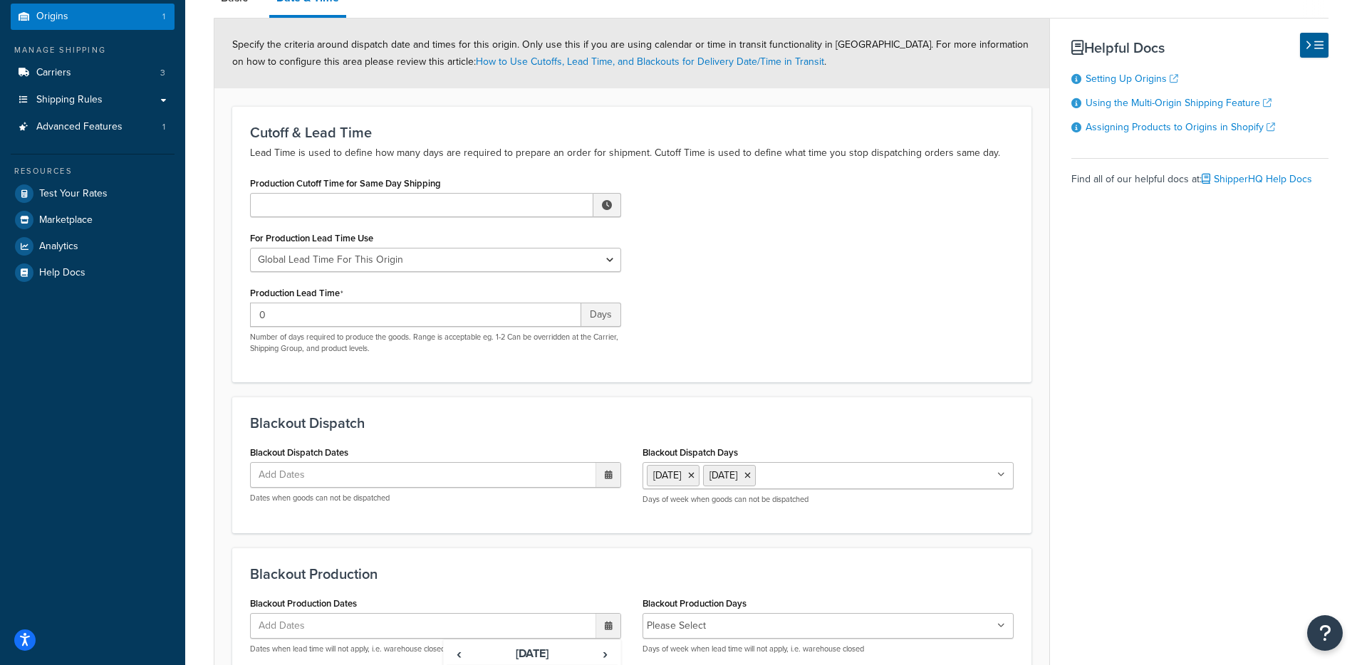
scroll to position [0, 0]
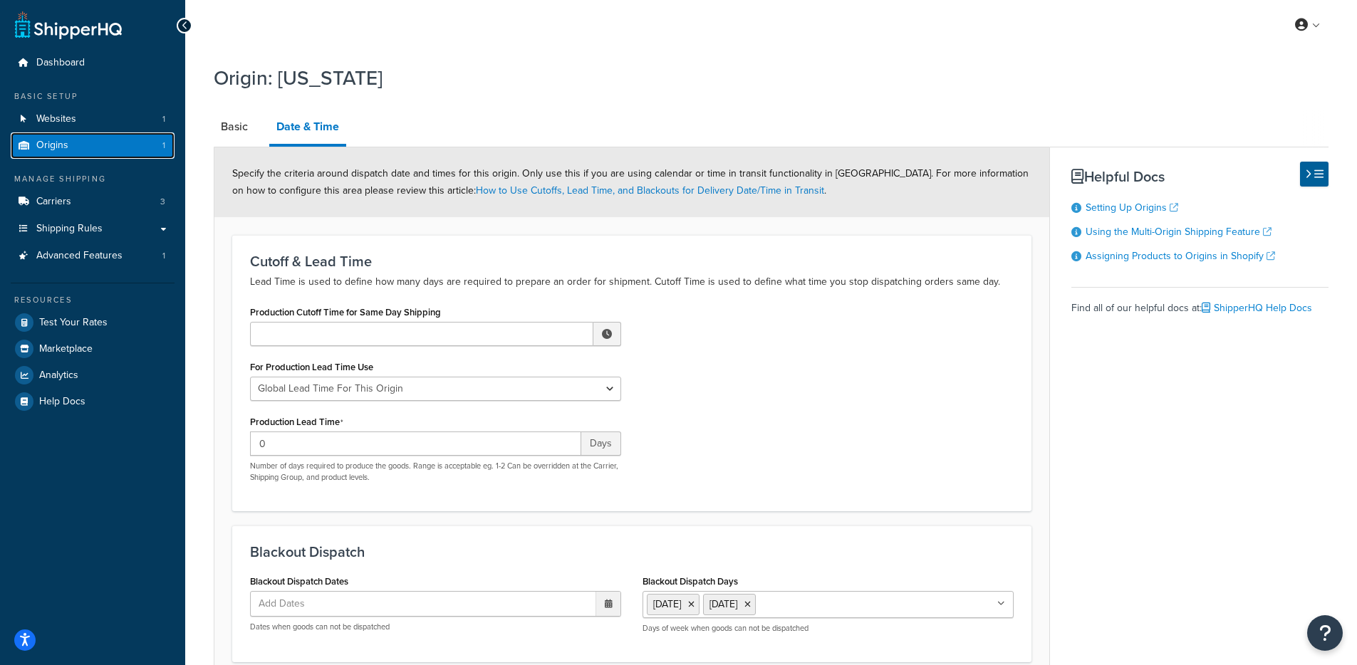
click at [83, 146] on link "Origins 1" at bounding box center [93, 145] width 164 height 26
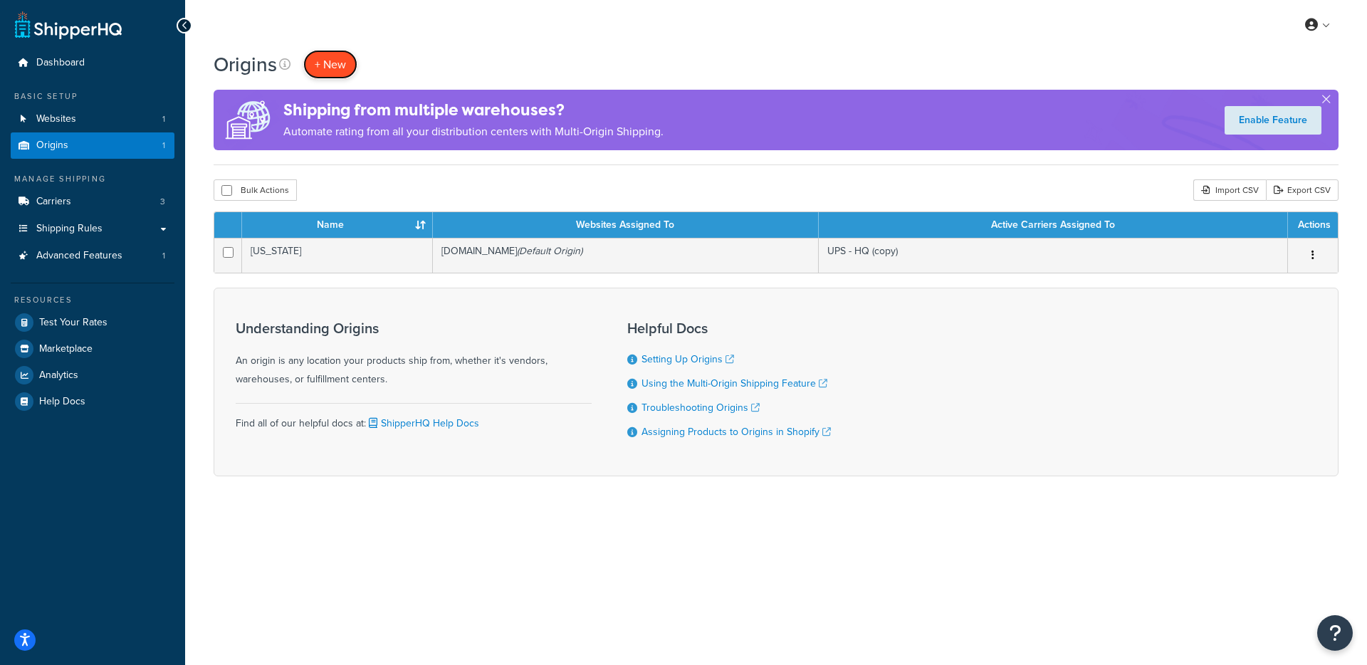
click at [348, 64] on link "+ New" at bounding box center [330, 64] width 54 height 29
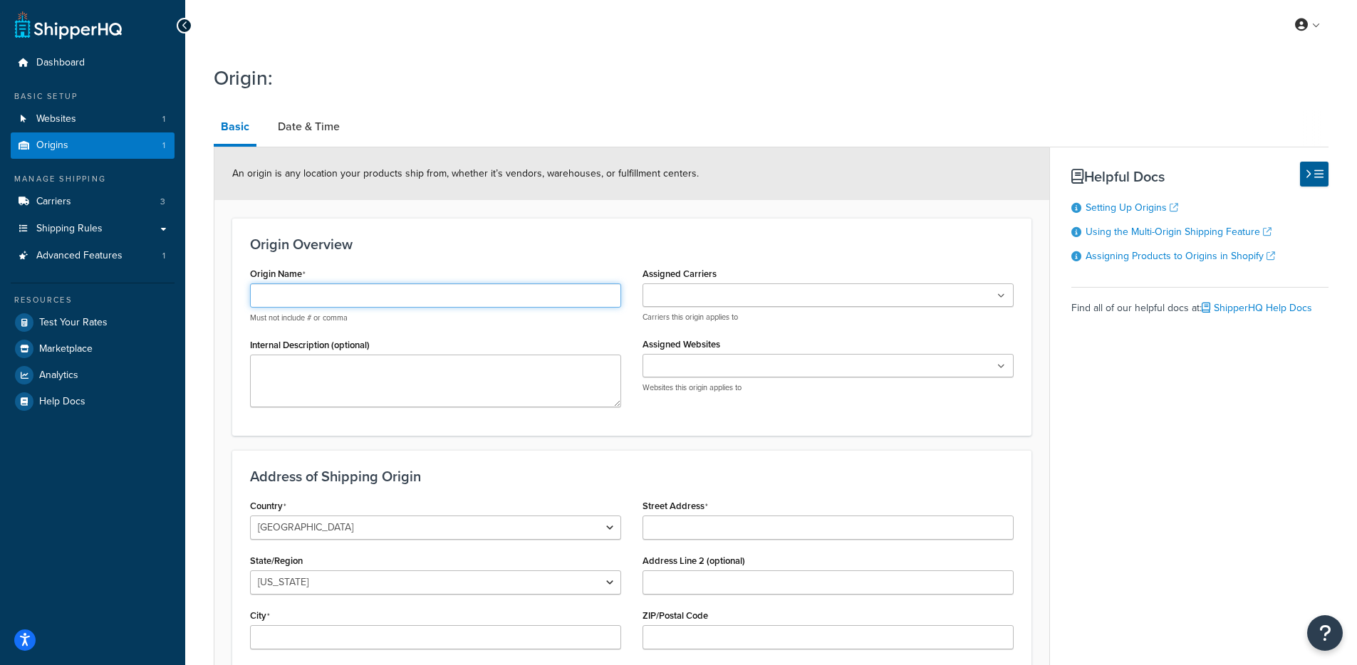
click at [393, 298] on input "Origin Name" at bounding box center [435, 295] width 371 height 24
click at [391, 303] on input "Origin Name" at bounding box center [435, 295] width 371 height 24
type input "SHE Test"
click at [313, 130] on link "Date & Time" at bounding box center [309, 127] width 76 height 34
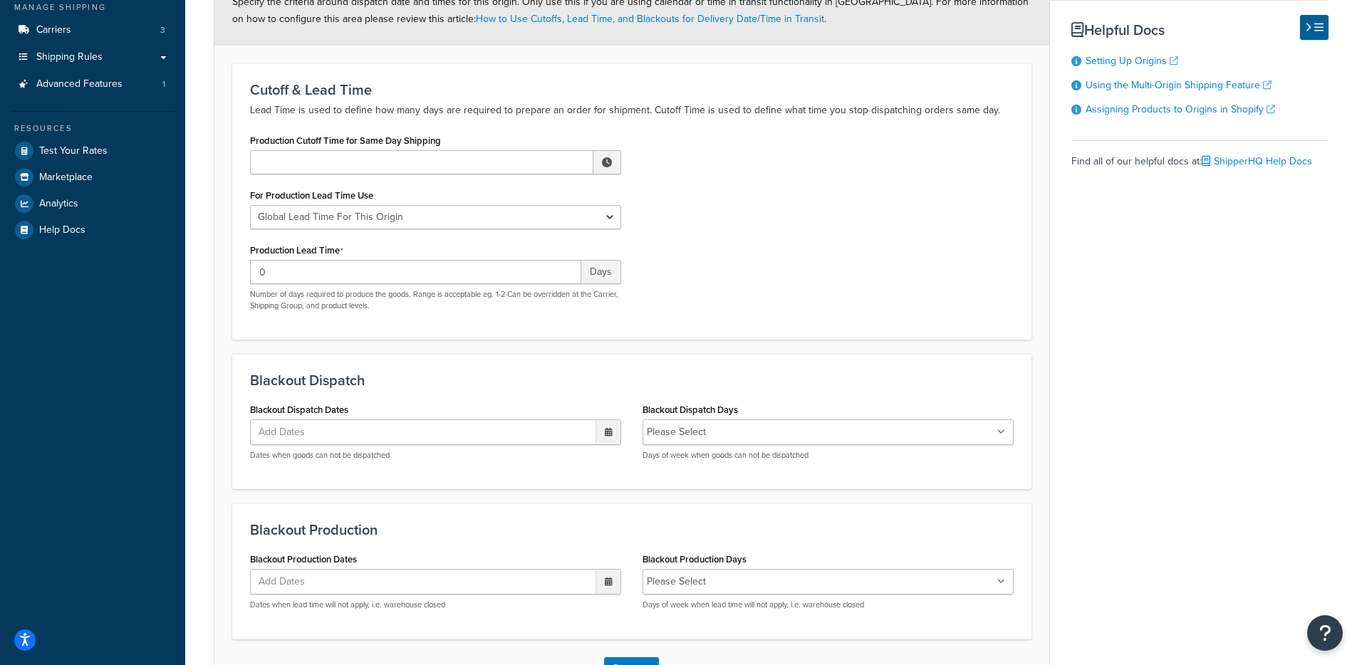
scroll to position [277, 0]
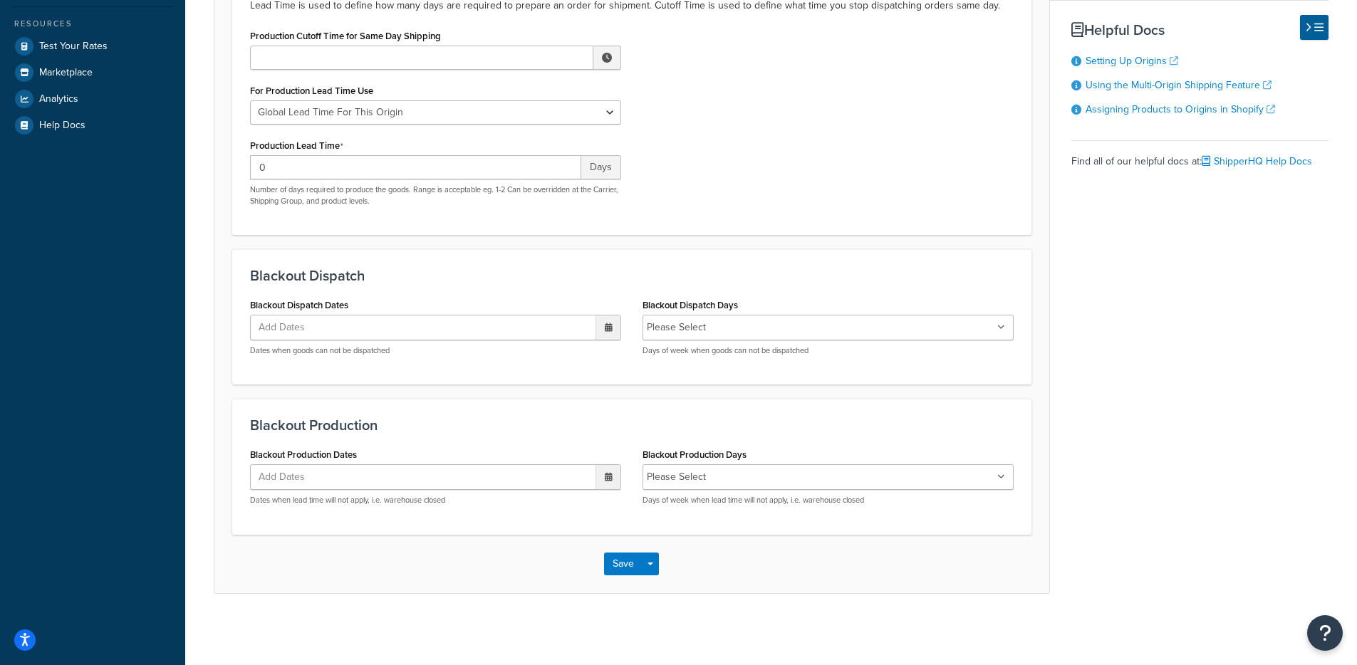
click at [623, 328] on div "Blackout Dispatch Dates Add Dates ‹ October 2025 › Su Mo Tu We Th Fr Sa 28 29 3…" at bounding box center [435, 331] width 392 height 72
click at [610, 325] on icon at bounding box center [609, 327] width 8 height 9
click at [548, 449] on td "16" at bounding box center [556, 441] width 24 height 21
click at [542, 466] on td "22" at bounding box center [532, 463] width 24 height 21
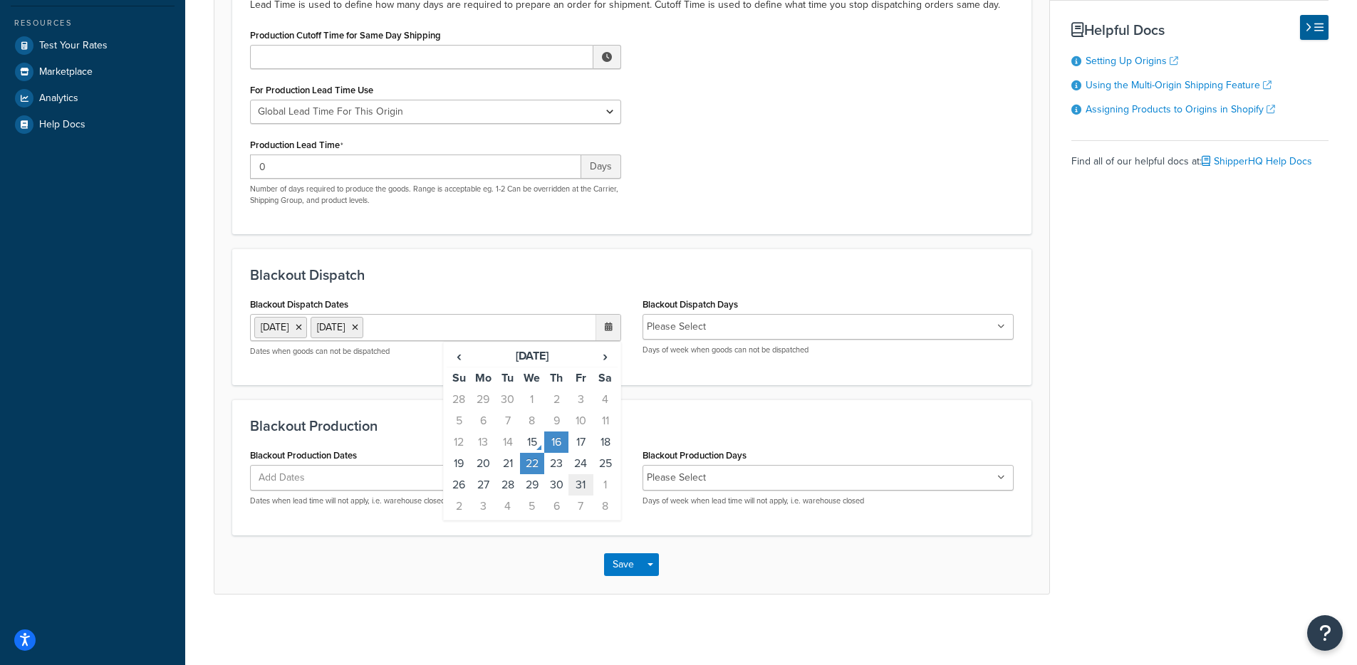
click at [575, 475] on td "31" at bounding box center [580, 484] width 24 height 21
click at [526, 473] on td "22" at bounding box center [532, 463] width 24 height 21
drag, startPoint x: 334, startPoint y: 325, endPoint x: 350, endPoint y: 343, distance: 23.7
click at [334, 325] on ul "16 Oct 2025 31 Oct 2025" at bounding box center [435, 327] width 371 height 27
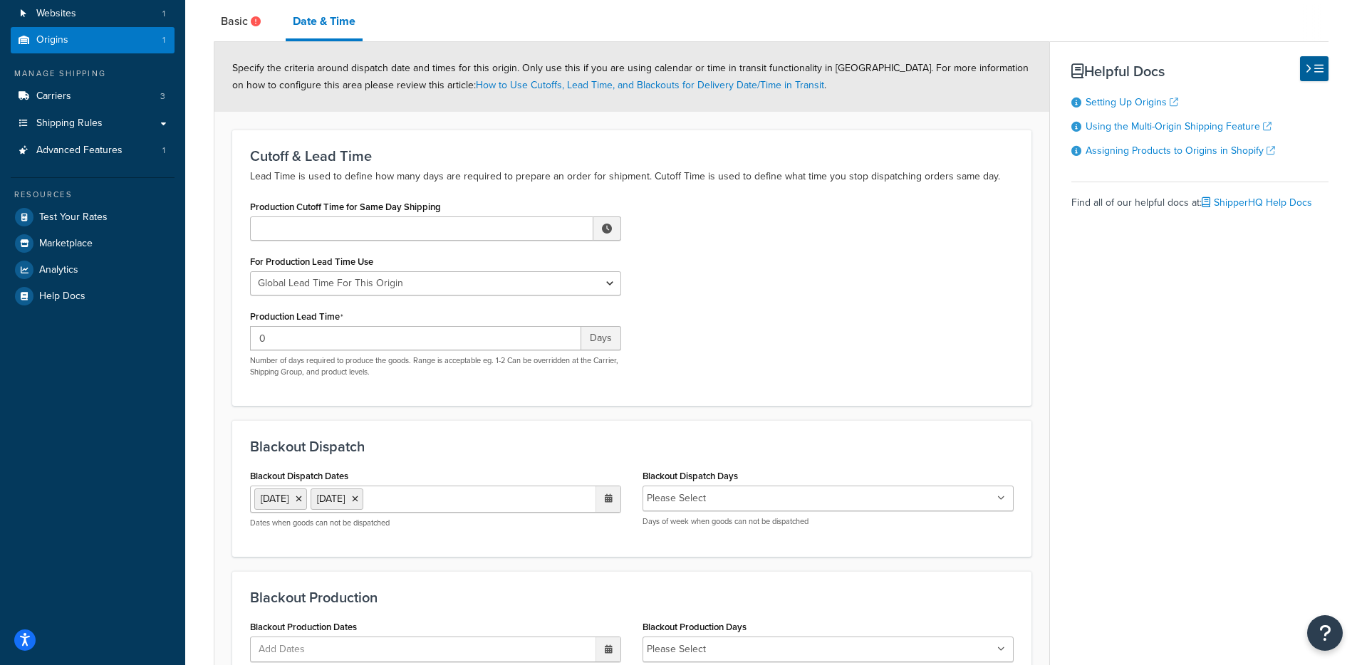
scroll to position [226, 0]
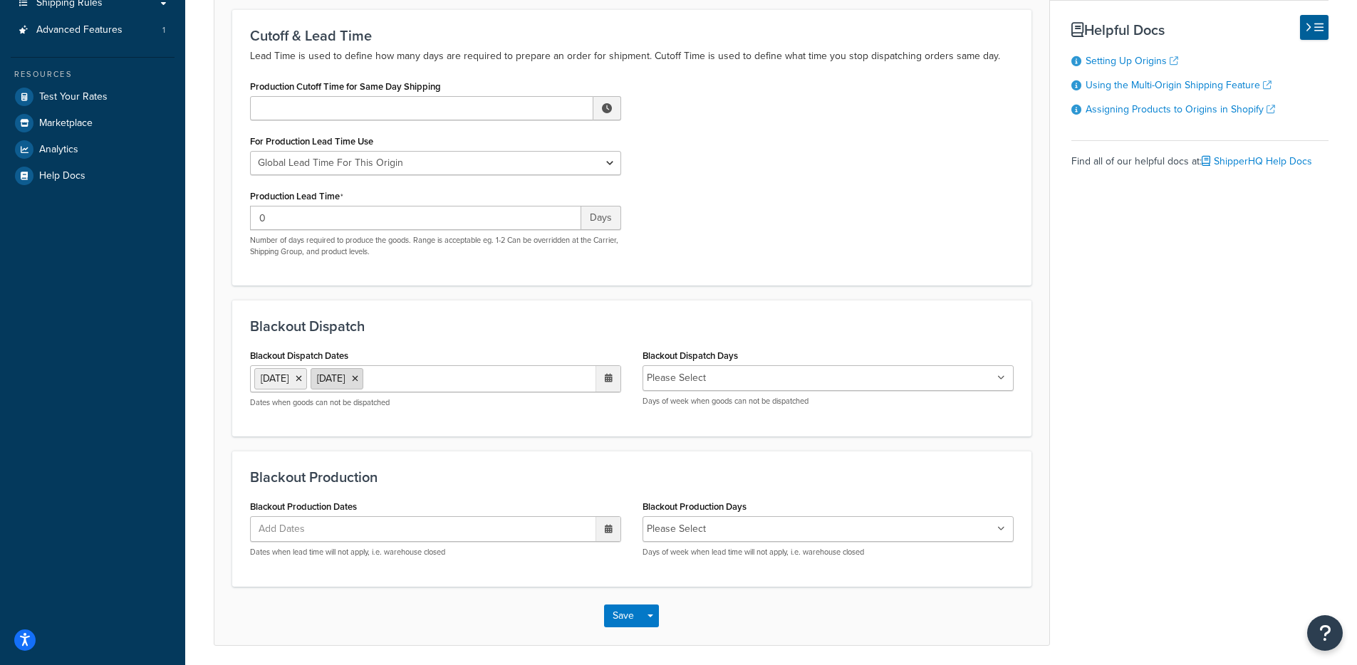
click at [358, 380] on icon at bounding box center [355, 379] width 6 height 9
click at [405, 382] on ul "16 Oct 2025" at bounding box center [435, 378] width 371 height 27
click at [302, 377] on icon at bounding box center [299, 379] width 6 height 9
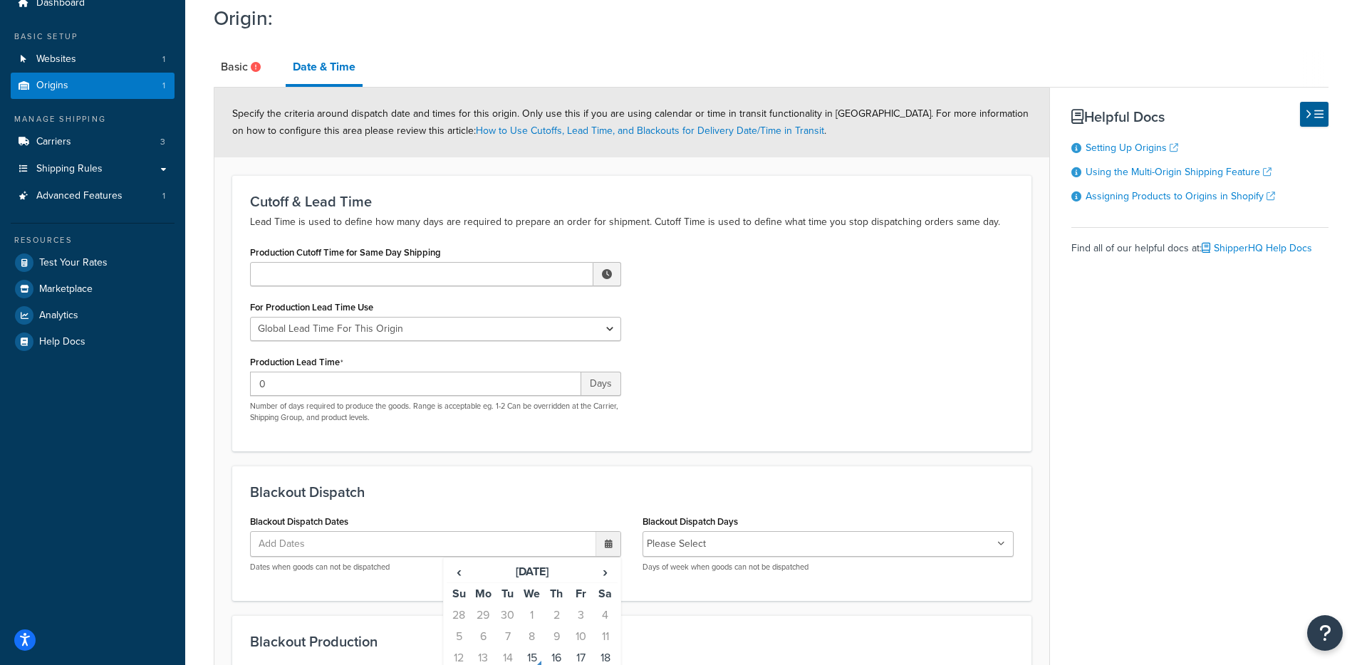
scroll to position [0, 0]
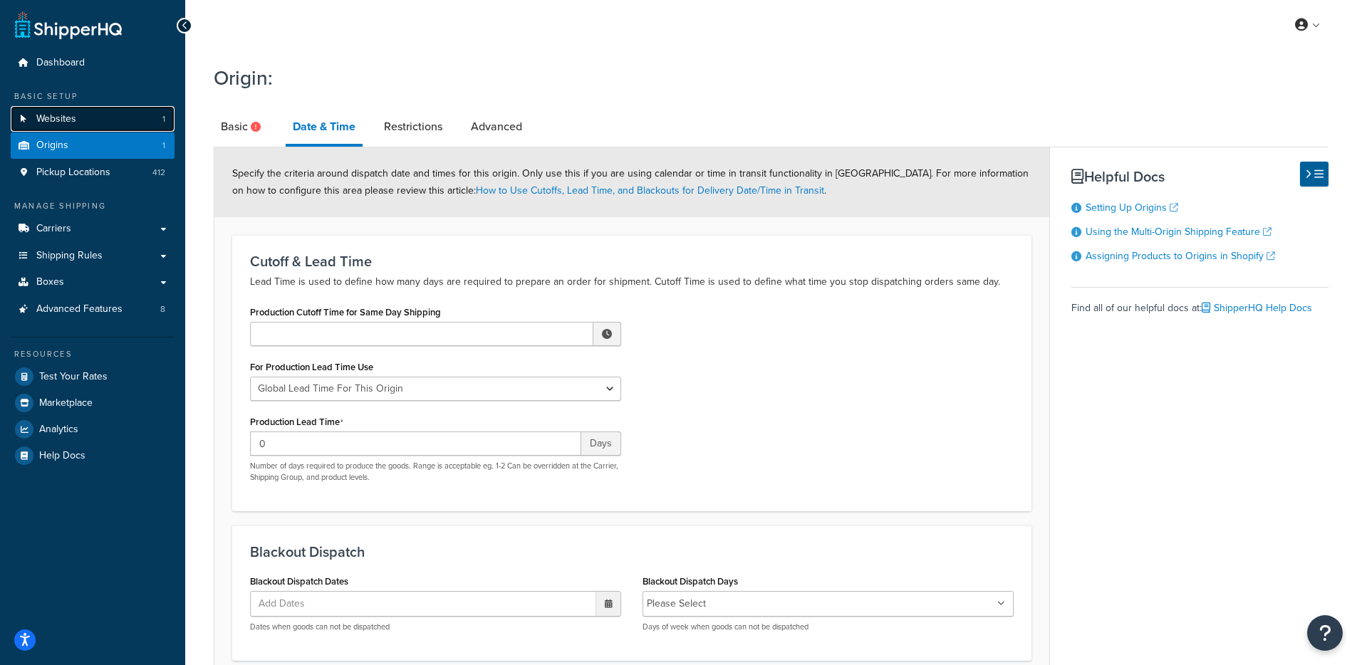
click at [102, 116] on link "Websites 1" at bounding box center [93, 119] width 164 height 26
click at [104, 173] on span "Pickup Locations" at bounding box center [73, 173] width 74 height 12
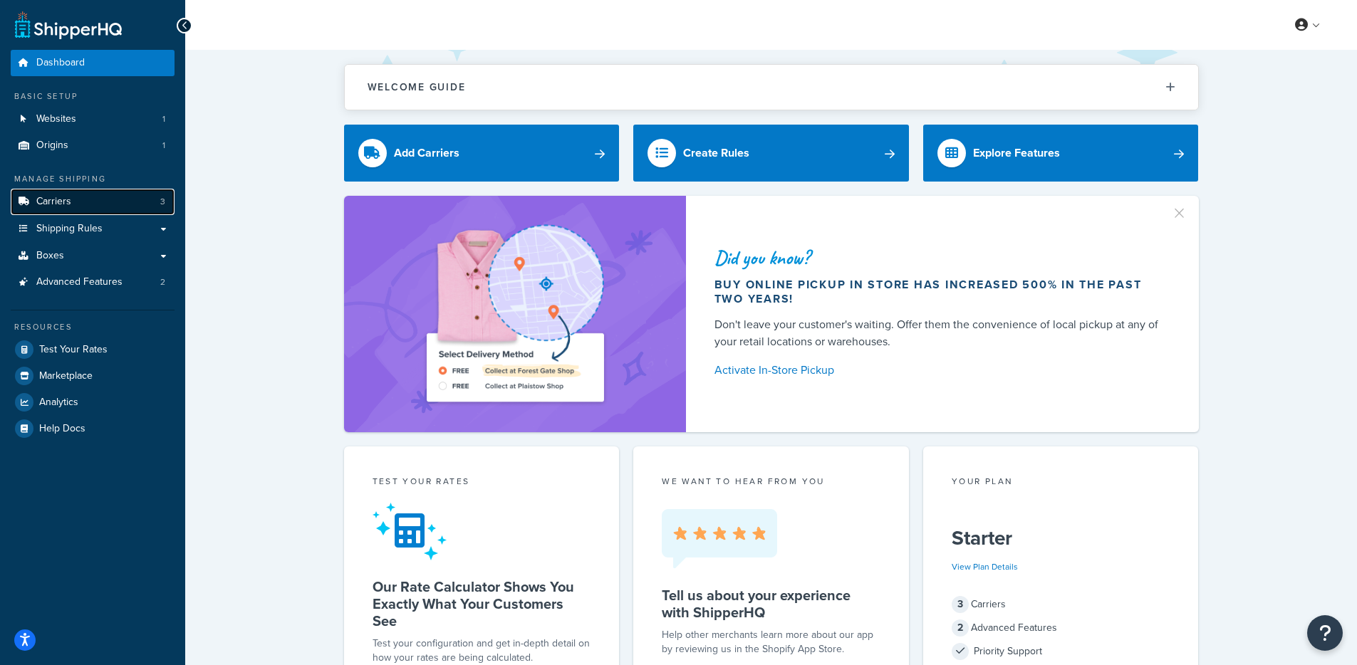
click at [95, 212] on link "Carriers 3" at bounding box center [93, 202] width 164 height 26
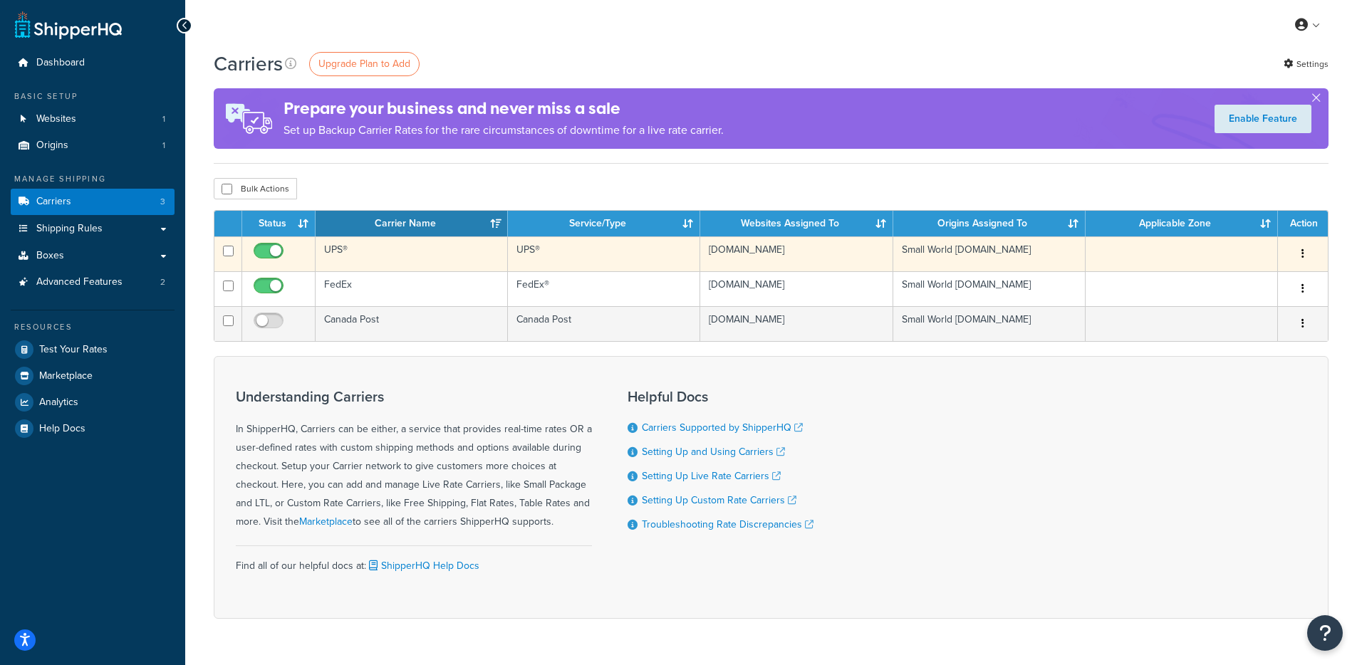
click at [457, 250] on td "UPS®" at bounding box center [411, 253] width 192 height 35
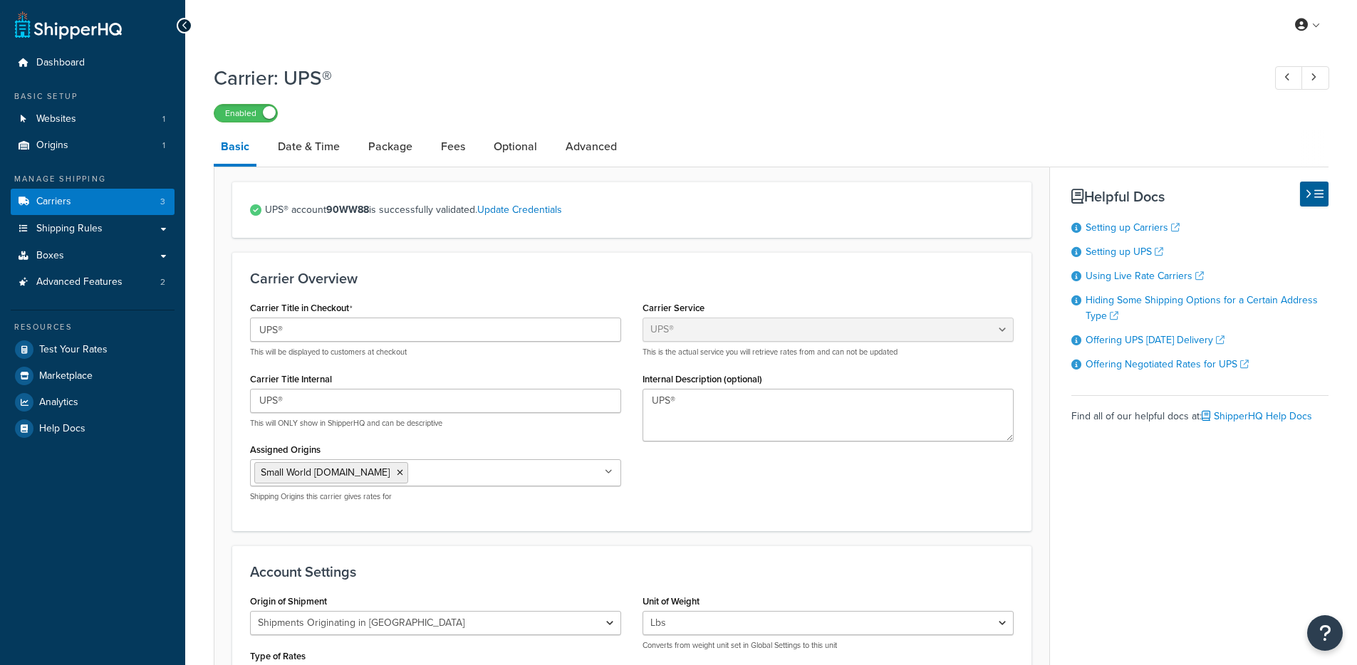
select select "ups"
select select "can"
click at [320, 145] on link "Date & Time" at bounding box center [309, 147] width 76 height 34
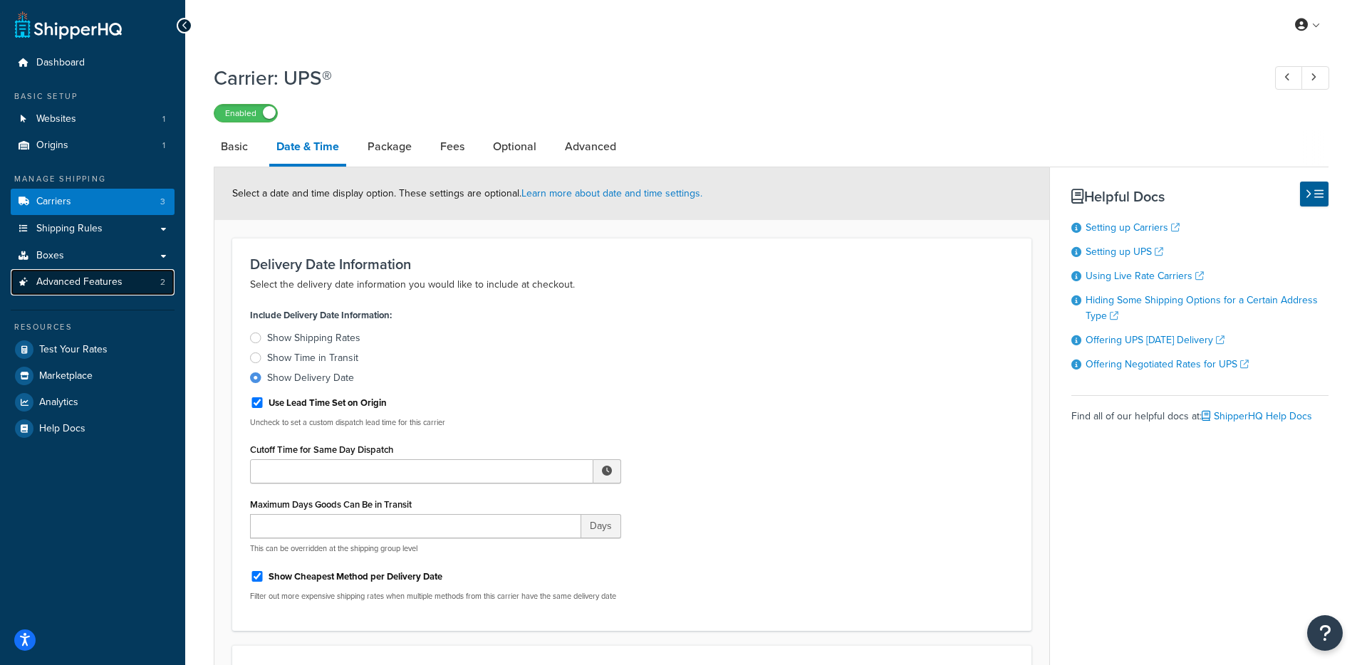
click at [68, 284] on span "Advanced Features" at bounding box center [79, 282] width 86 height 12
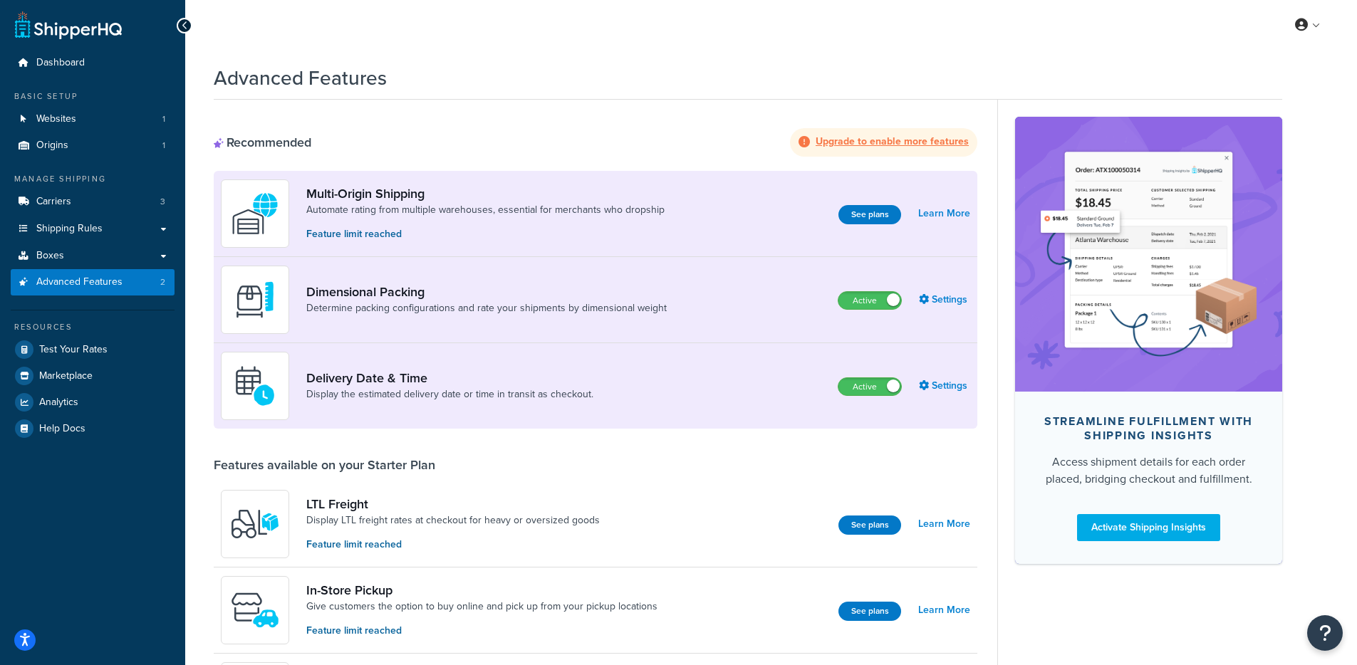
click at [942, 359] on div "Delivery Date & Time Display the estimated delivery date or time in transit as …" at bounding box center [595, 385] width 763 height 85
click at [932, 385] on link "Settings" at bounding box center [944, 386] width 51 height 20
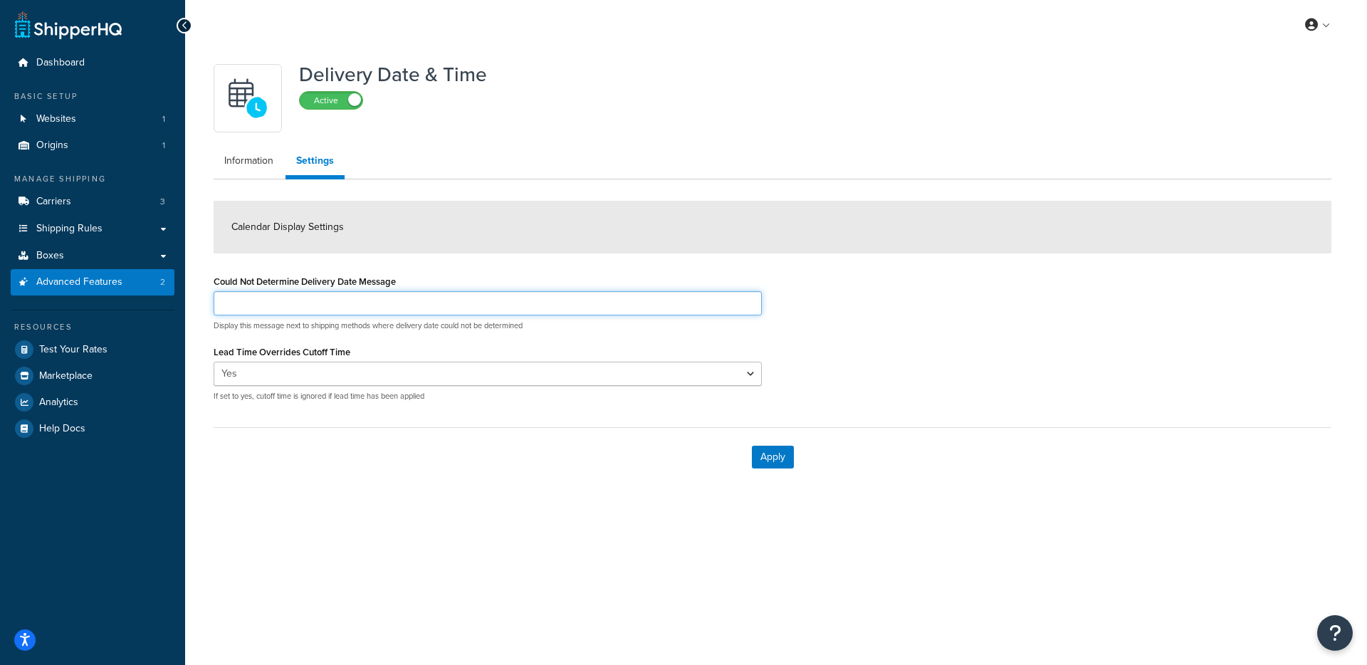
click at [337, 305] on input "Could Not Determine Delivery Date Message" at bounding box center [488, 303] width 548 height 24
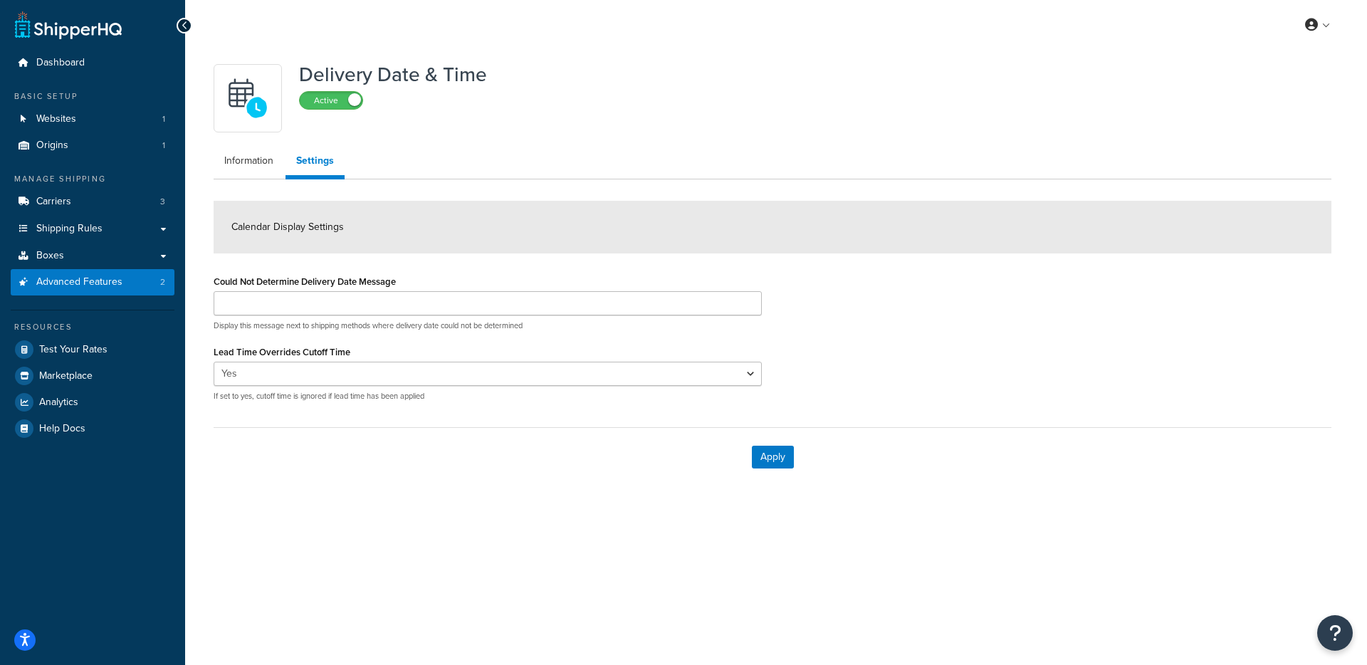
drag, startPoint x: 444, startPoint y: 227, endPoint x: 401, endPoint y: 207, distance: 47.5
click at [442, 226] on div "Calendar Display Settings" at bounding box center [773, 227] width 1118 height 53
click at [265, 172] on link "Information" at bounding box center [249, 161] width 70 height 28
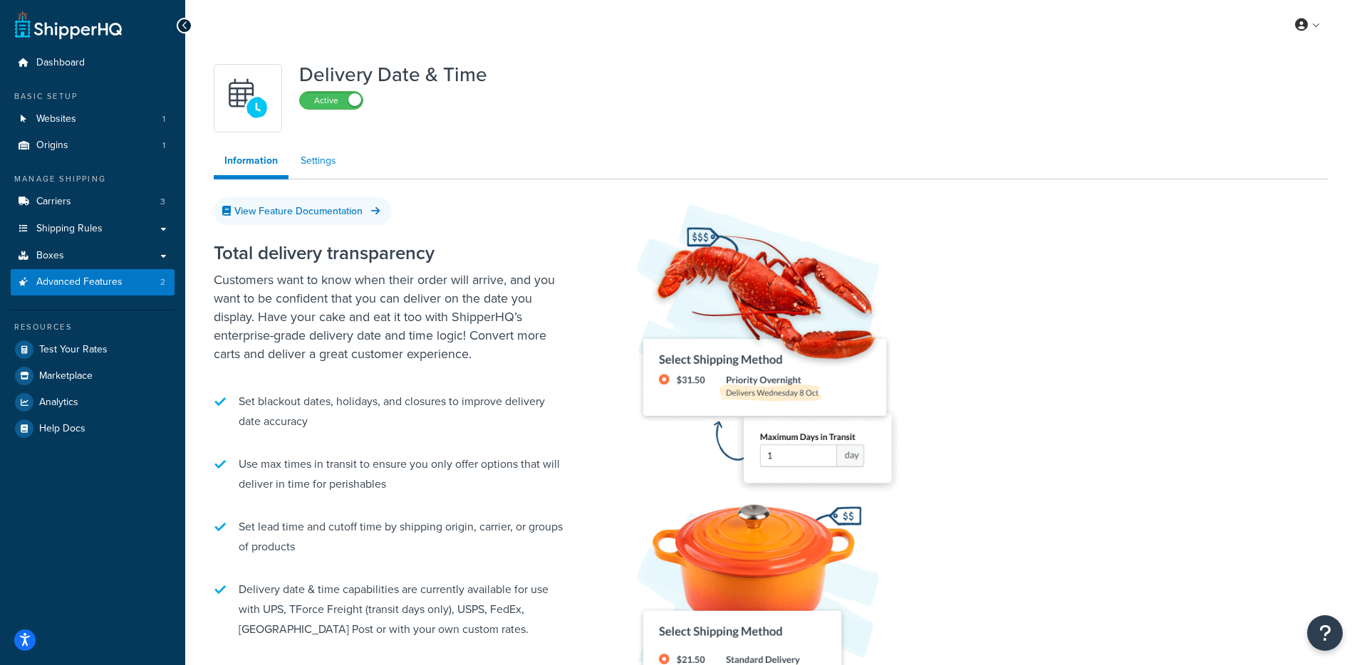
click at [323, 168] on link "Settings" at bounding box center [318, 161] width 57 height 28
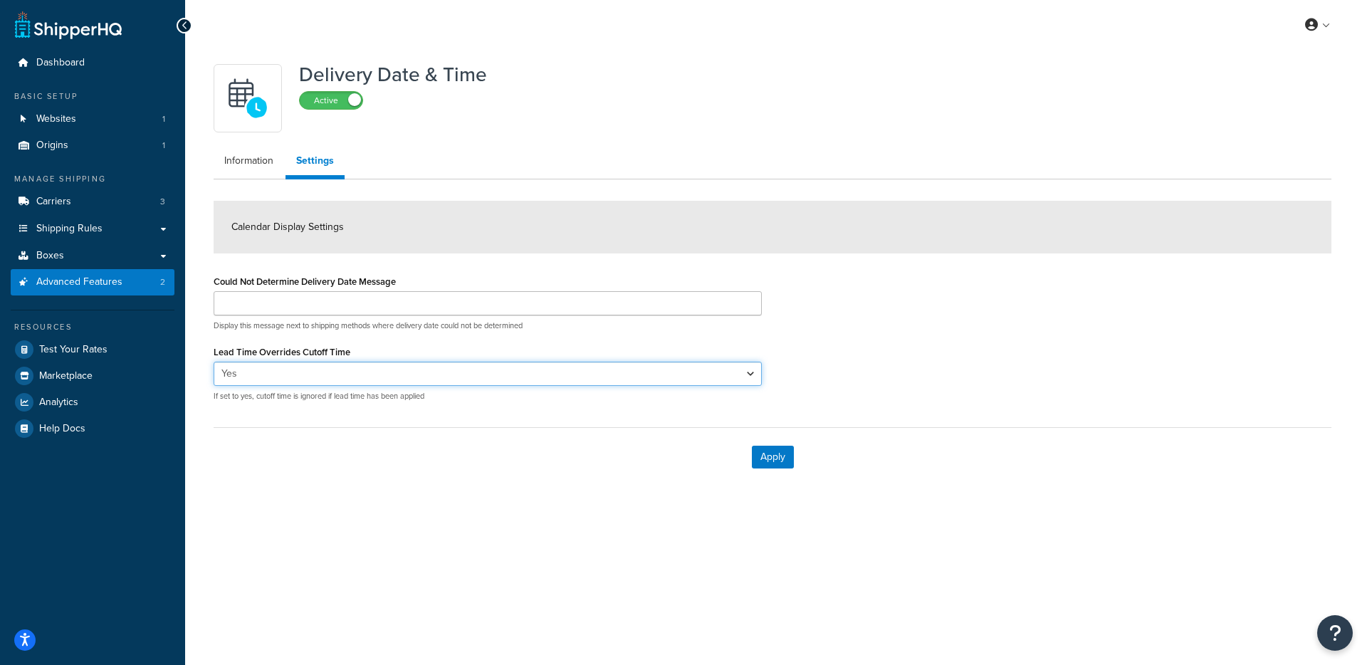
click at [301, 376] on select "Yes No" at bounding box center [488, 374] width 548 height 24
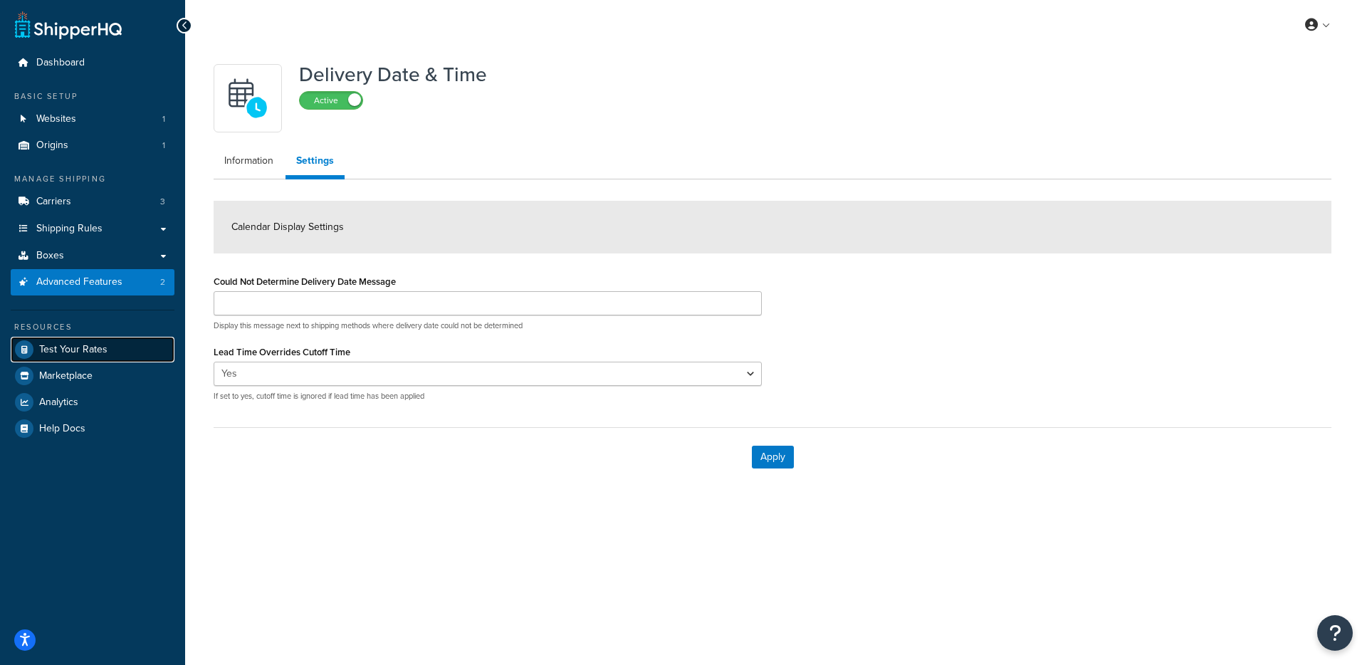
click at [113, 350] on link "Test Your Rates" at bounding box center [93, 350] width 164 height 26
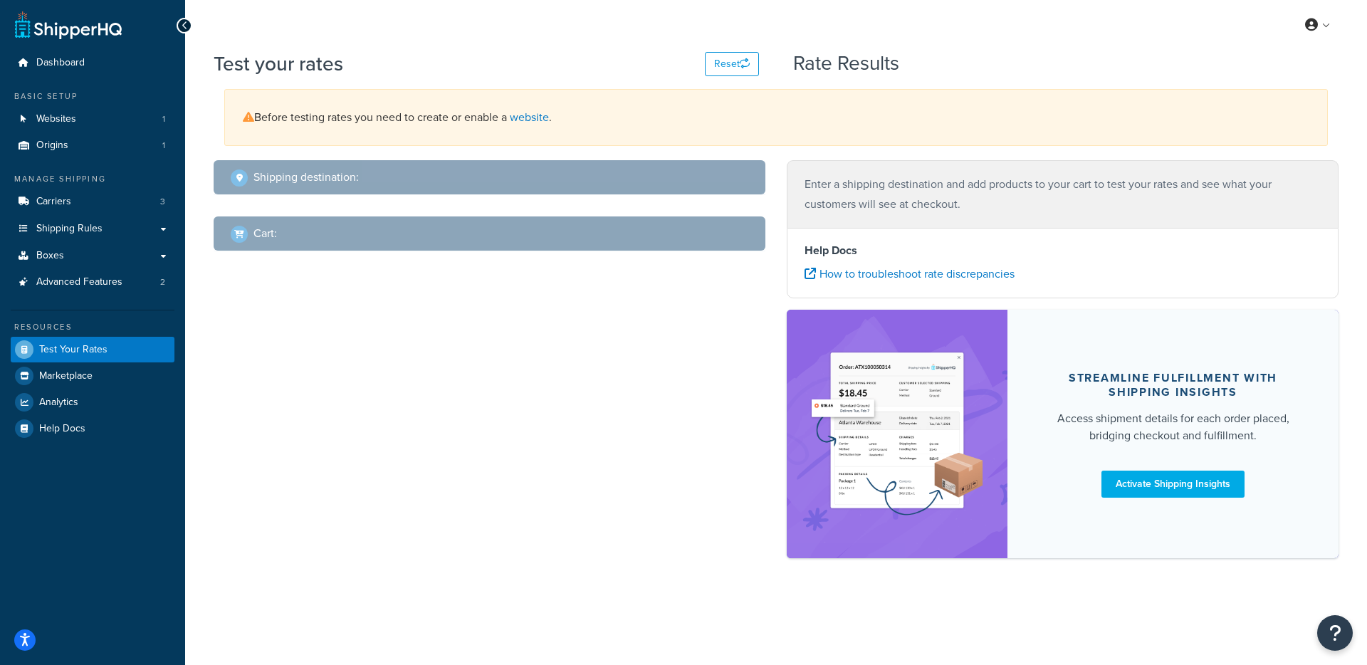
select select "TX"
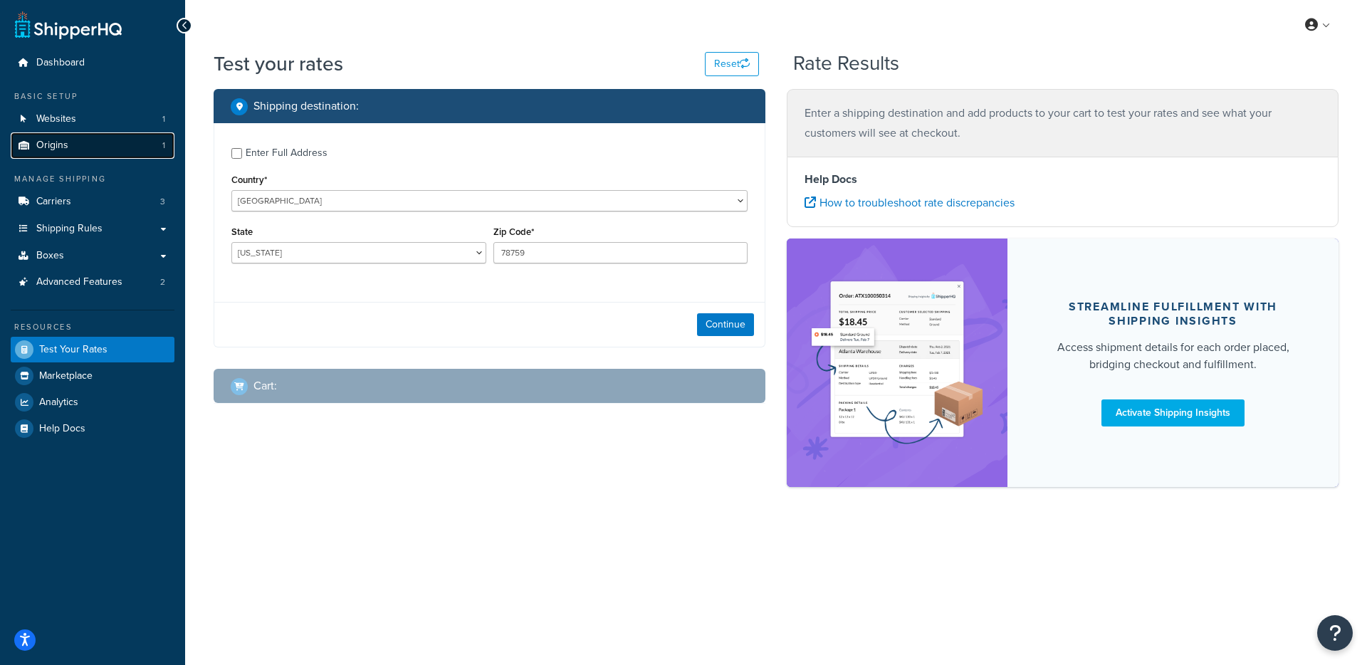
click at [118, 144] on link "Origins 1" at bounding box center [93, 145] width 164 height 26
click at [714, 331] on button "Continue" at bounding box center [725, 324] width 57 height 23
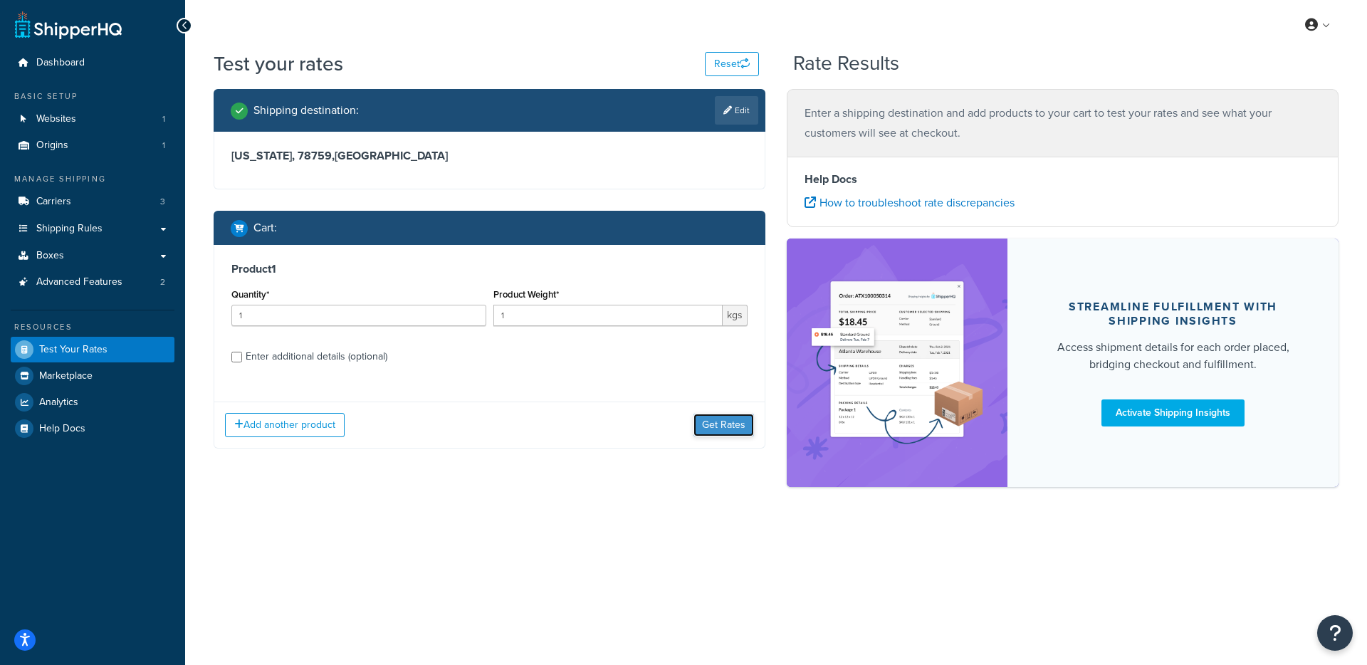
click at [737, 424] on button "Get Rates" at bounding box center [724, 425] width 61 height 23
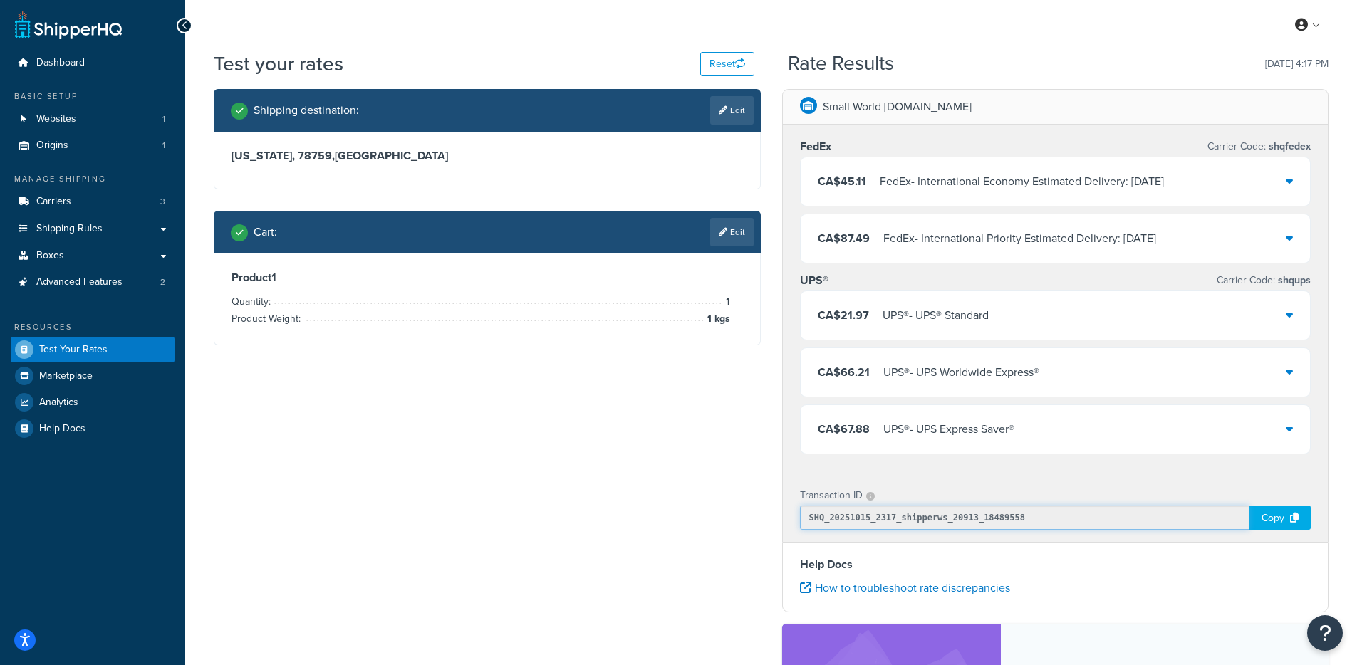
click at [934, 519] on input "SHQ_20251015_2317_shipperws_20913_18489558" at bounding box center [1025, 518] width 450 height 24
click at [993, 517] on input "SHQ_20251015_2317_shipperws_20913_18489558" at bounding box center [1025, 518] width 450 height 24
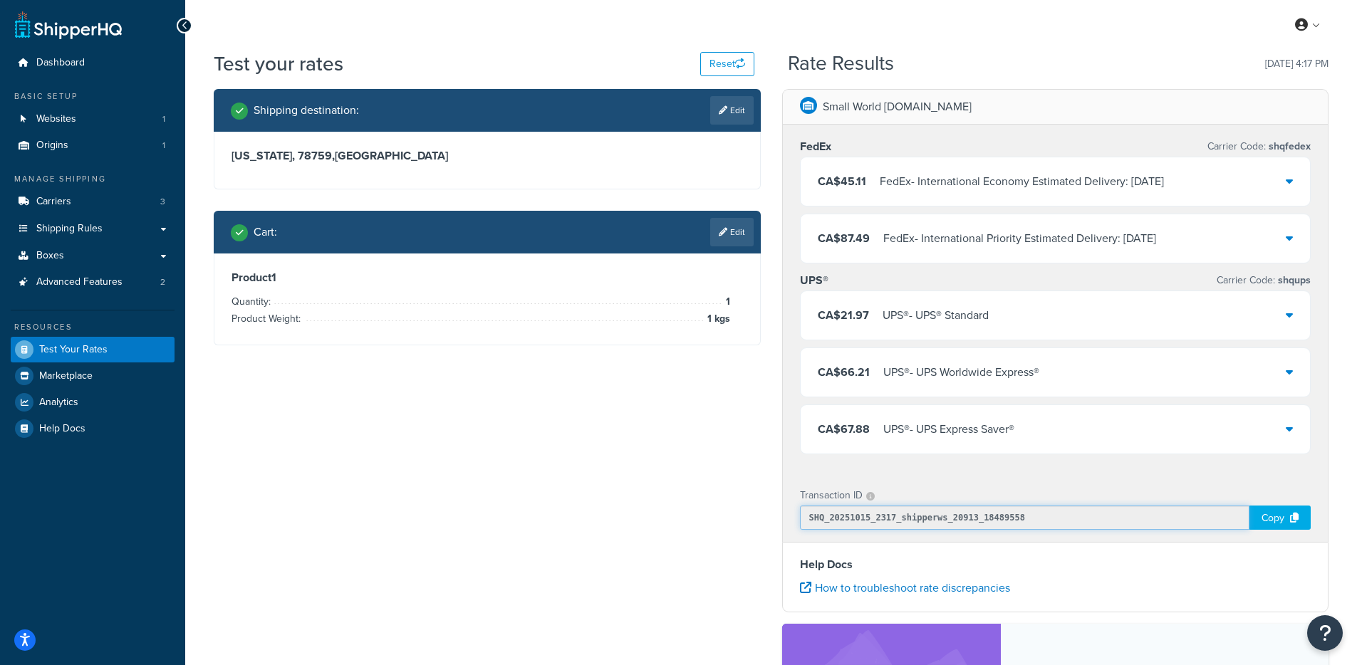
click at [983, 513] on input "SHQ_20251015_2317_shipperws_20913_18489558" at bounding box center [1025, 518] width 450 height 24
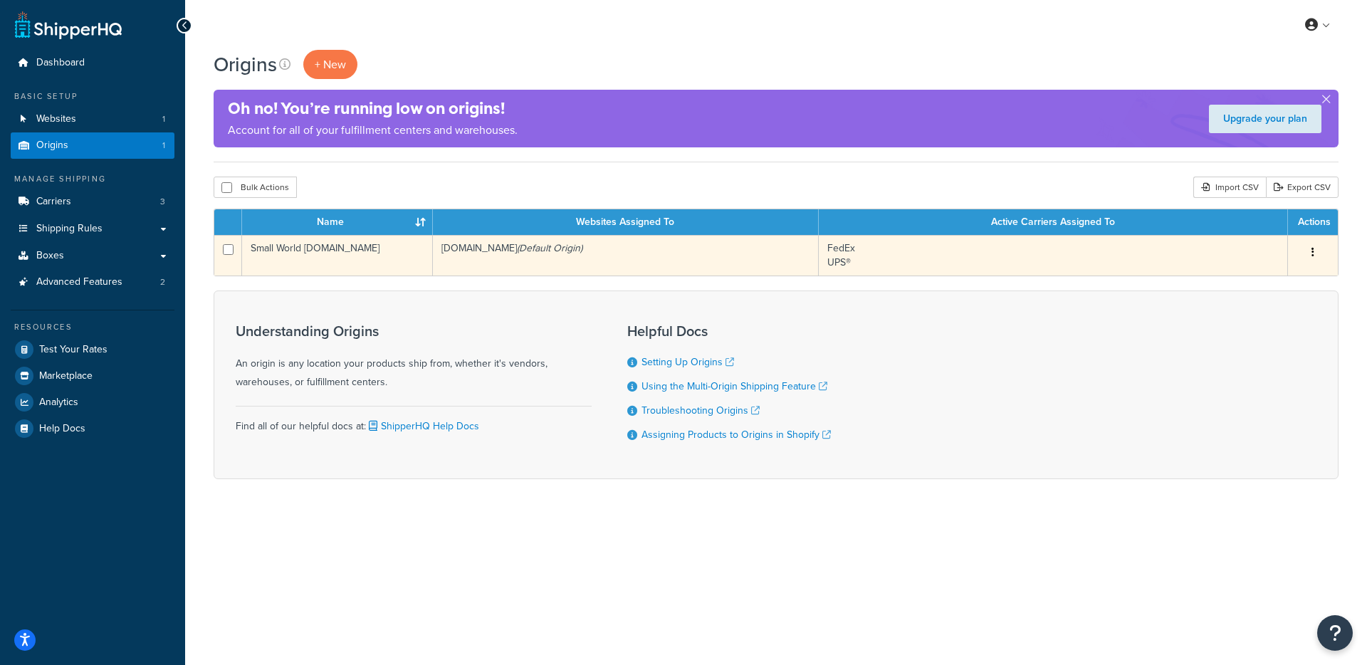
click at [412, 256] on td "Small World [DOMAIN_NAME]" at bounding box center [337, 255] width 191 height 41
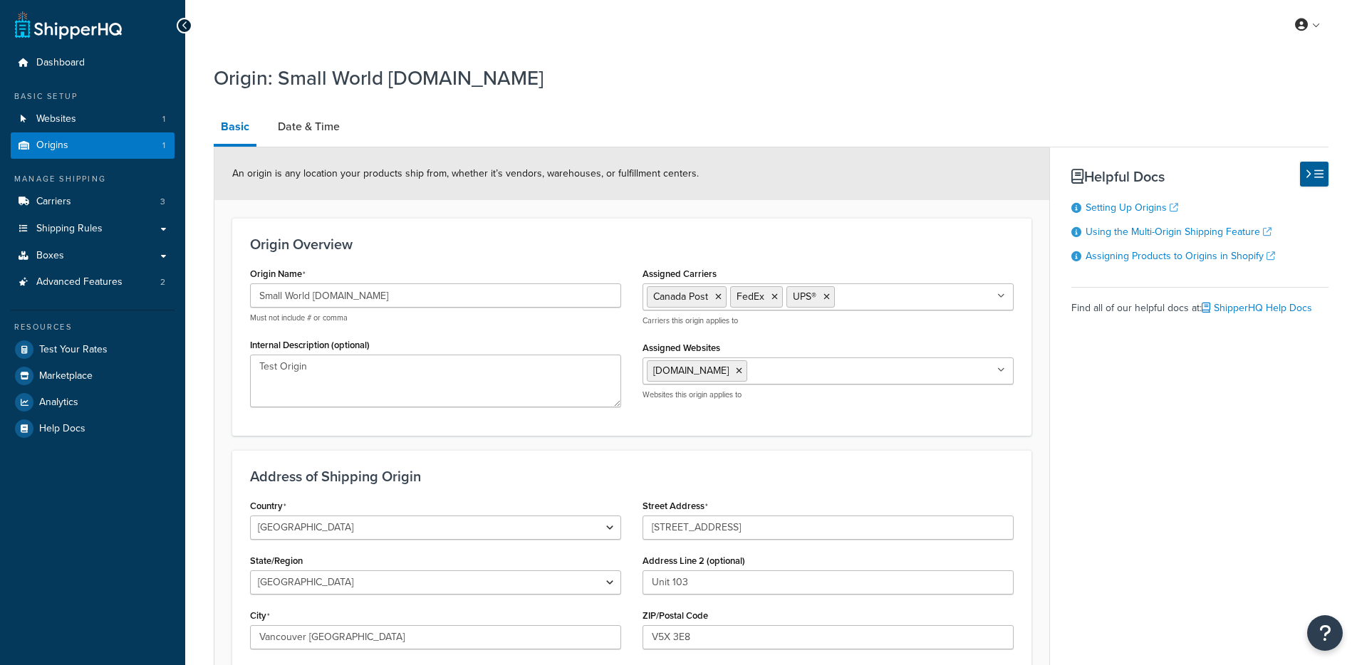
select select "1039"
select select "62"
click at [95, 195] on link "Carriers 3" at bounding box center [93, 202] width 164 height 26
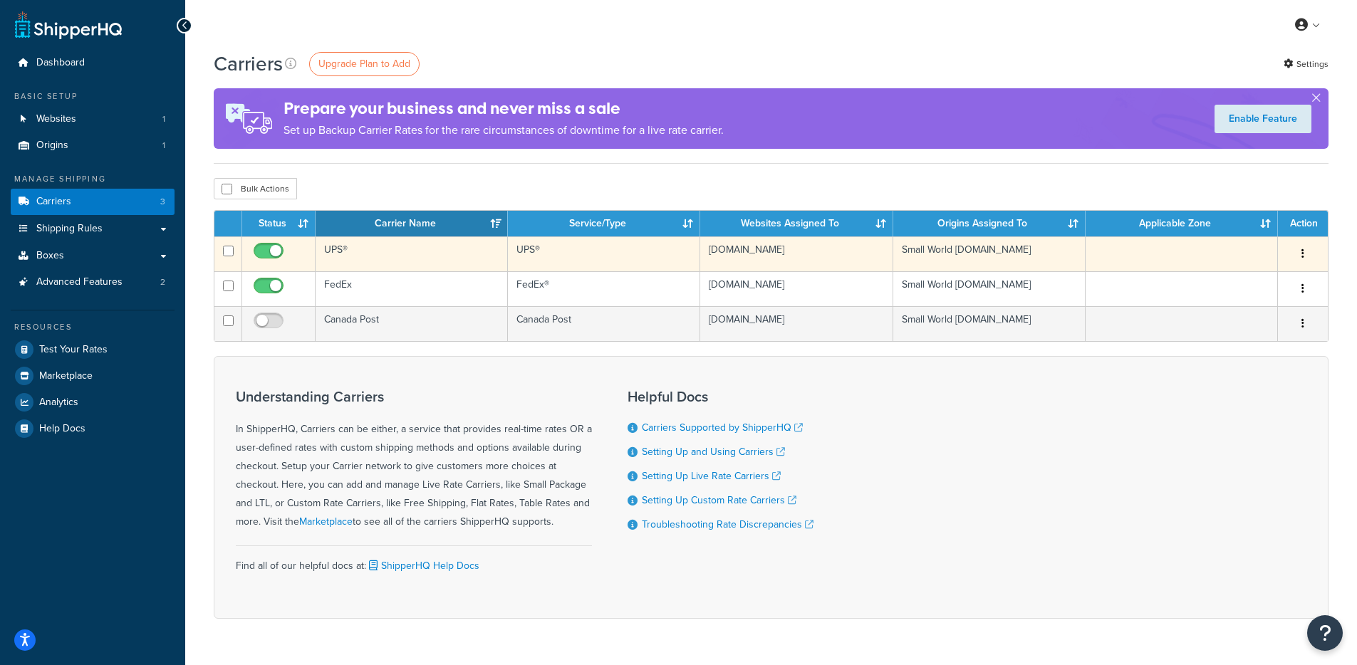
click at [383, 258] on td "UPS®" at bounding box center [411, 253] width 192 height 35
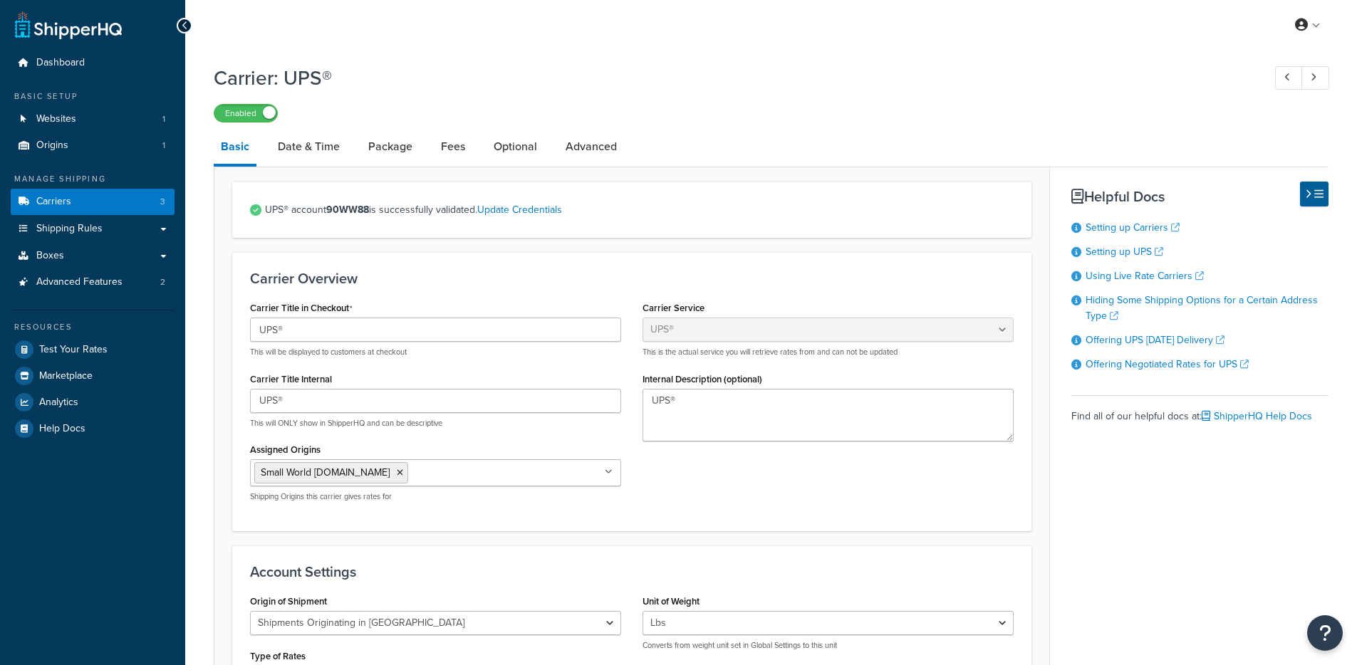
select select "ups"
select select "can"
click at [294, 150] on link "Date & Time" at bounding box center [309, 147] width 76 height 34
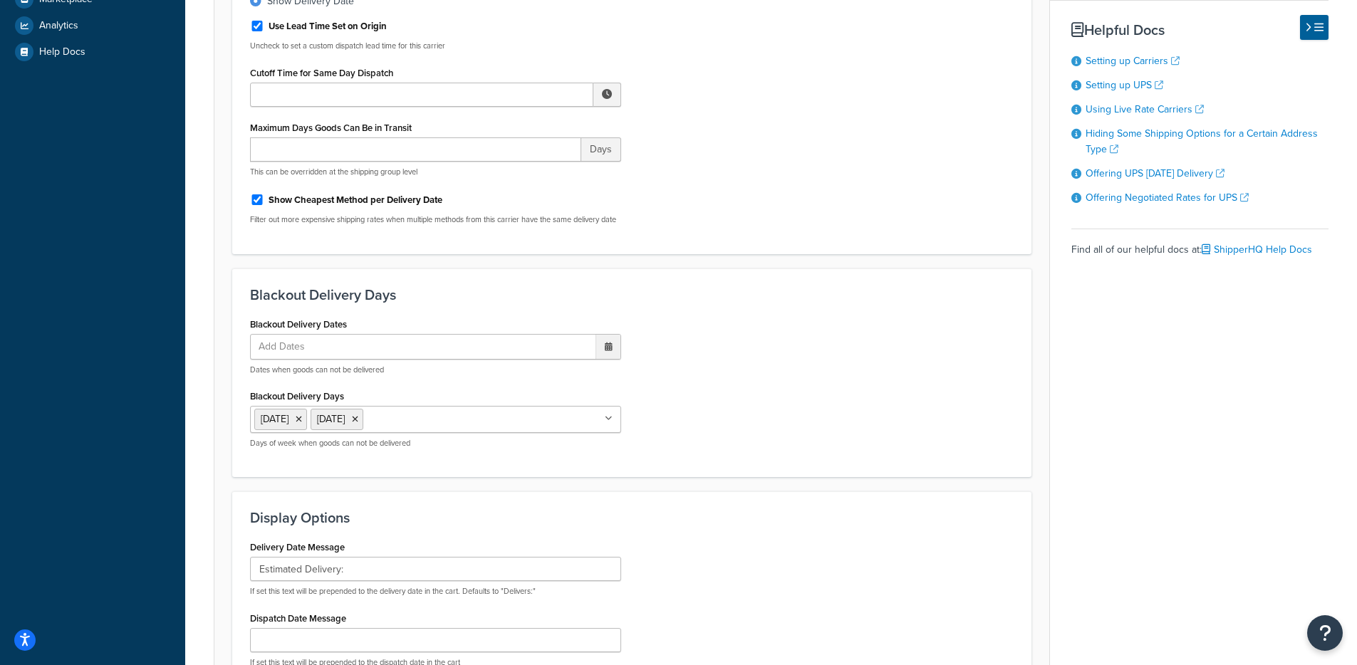
scroll to position [370, 0]
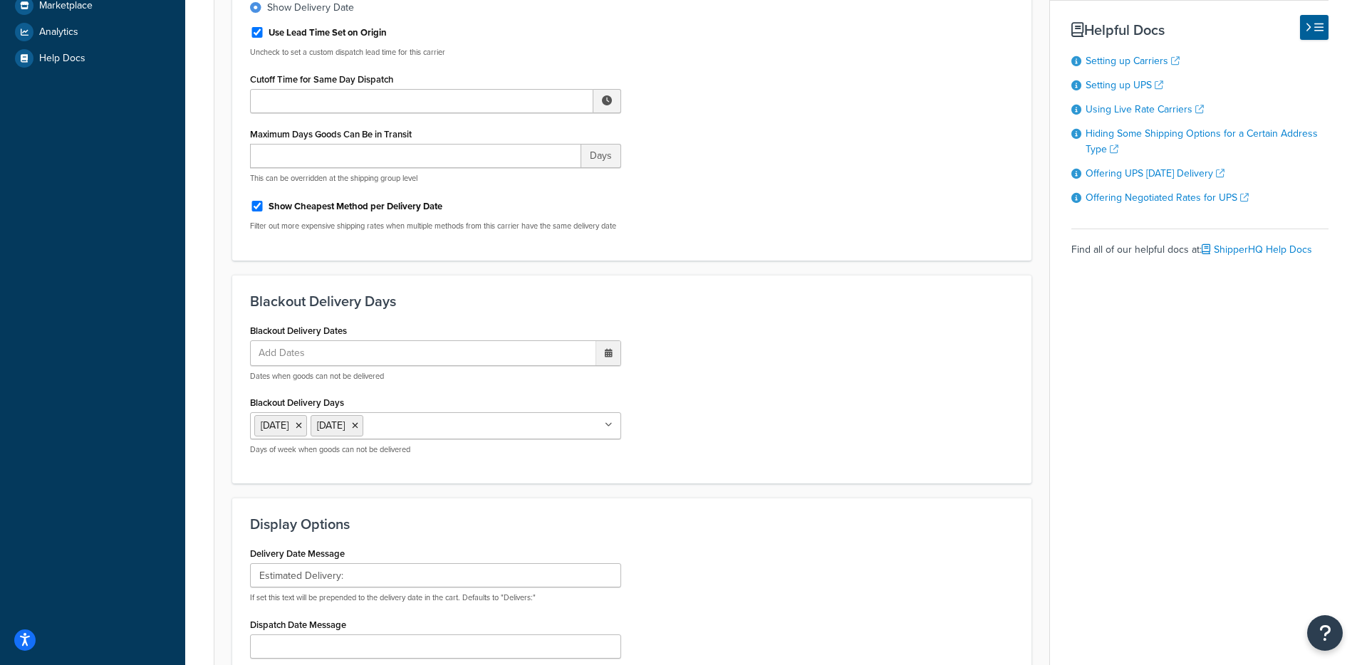
click at [493, 366] on ul "Add Dates" at bounding box center [435, 353] width 371 height 26
drag, startPoint x: 864, startPoint y: 382, endPoint x: 810, endPoint y: 394, distance: 55.5
click at [862, 382] on div "Blackout Delivery Dates Add Dates ‹ [DATE] › Su Mo Tu We Th Fr Sa 28 29 30 1 2 …" at bounding box center [631, 393] width 785 height 146
click at [538, 366] on ul "Add Dates" at bounding box center [435, 353] width 371 height 26
drag, startPoint x: 840, startPoint y: 397, endPoint x: 541, endPoint y: 468, distance: 306.6
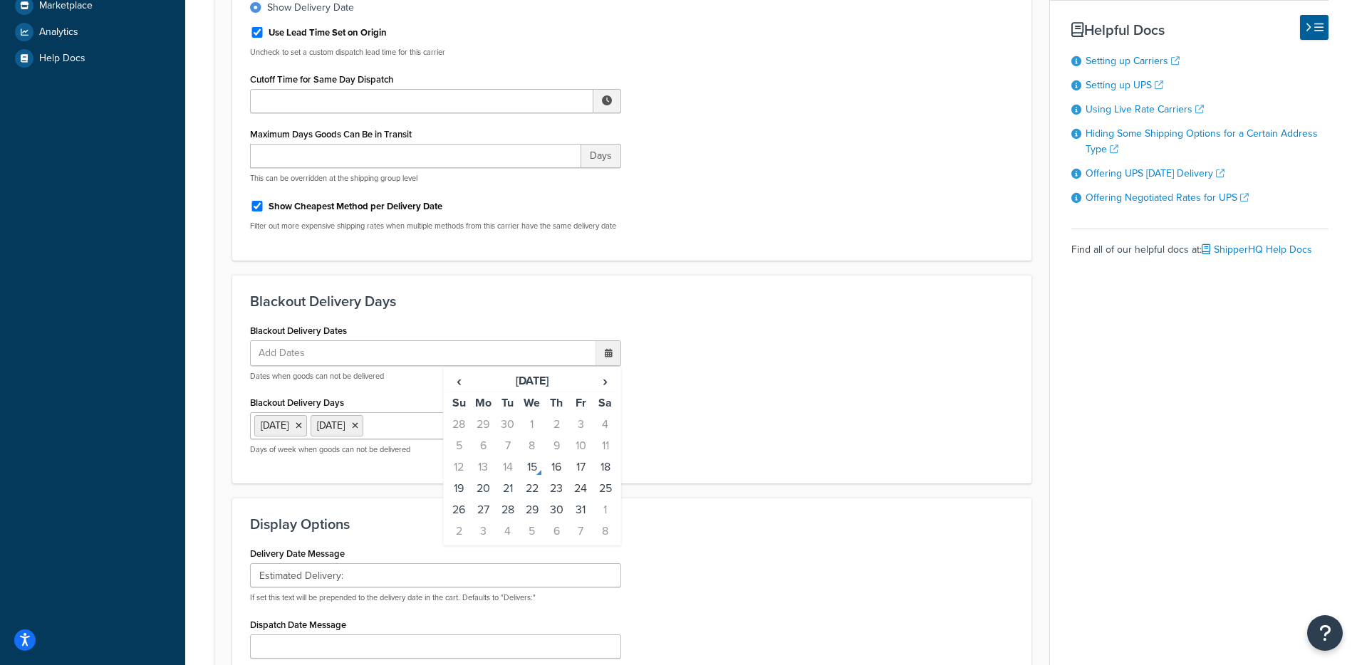
click at [839, 398] on div "Blackout Delivery Dates Add Dates ‹ [DATE] › Su Mo Tu We Th Fr Sa 28 29 30 1 2 …" at bounding box center [631, 393] width 785 height 146
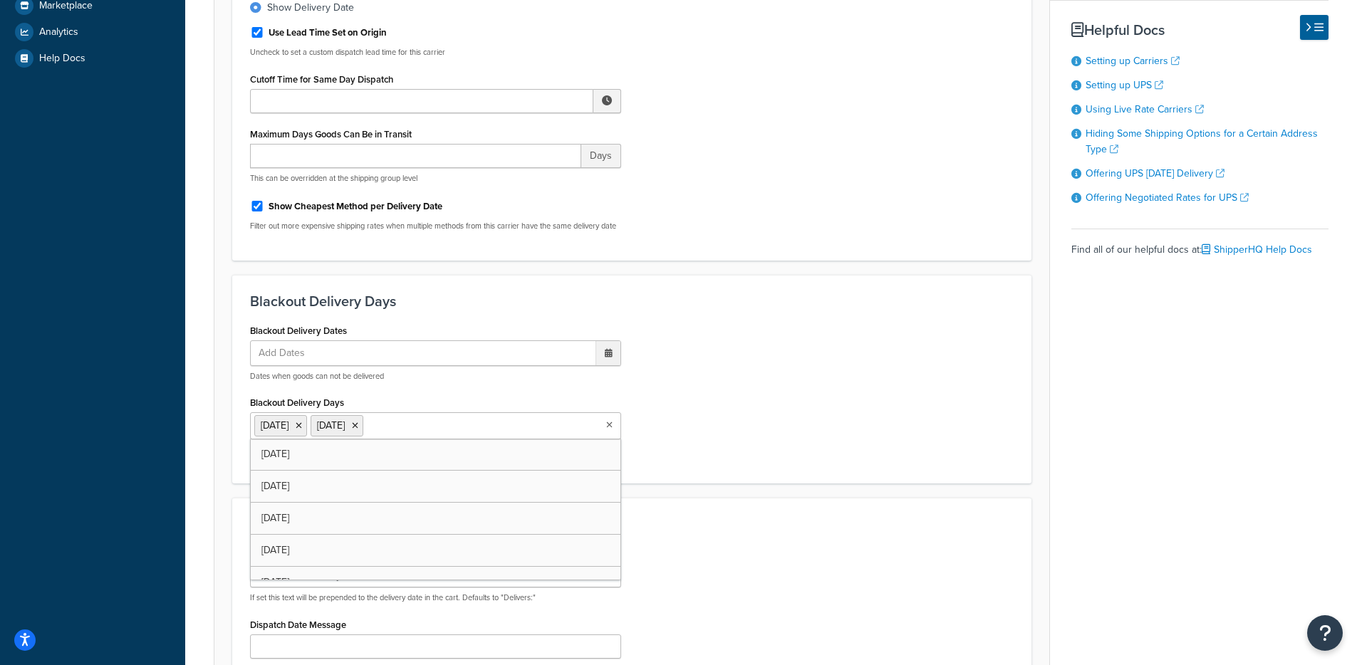
click at [523, 436] on ul "[DATE] [DATE]" at bounding box center [435, 425] width 371 height 27
click at [842, 412] on div "Blackout Delivery Dates Add Dates ‹ [DATE] › Su Mo Tu We Th Fr Sa 28 29 30 1 2 …" at bounding box center [631, 393] width 785 height 146
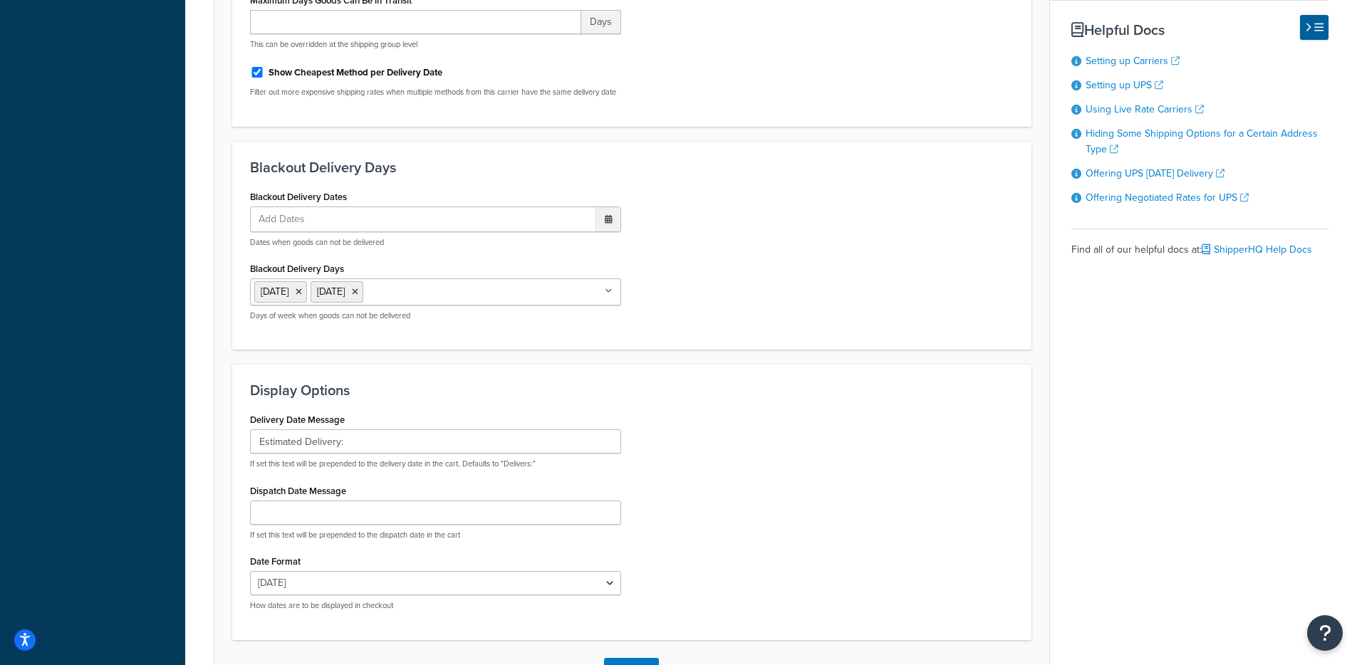
scroll to position [622, 0]
